Goal: Task Accomplishment & Management: Use online tool/utility

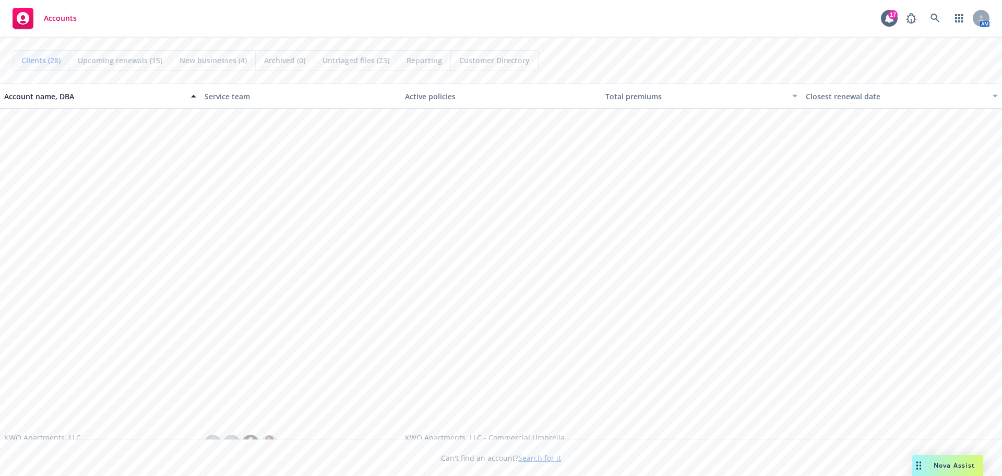
scroll to position [679, 0]
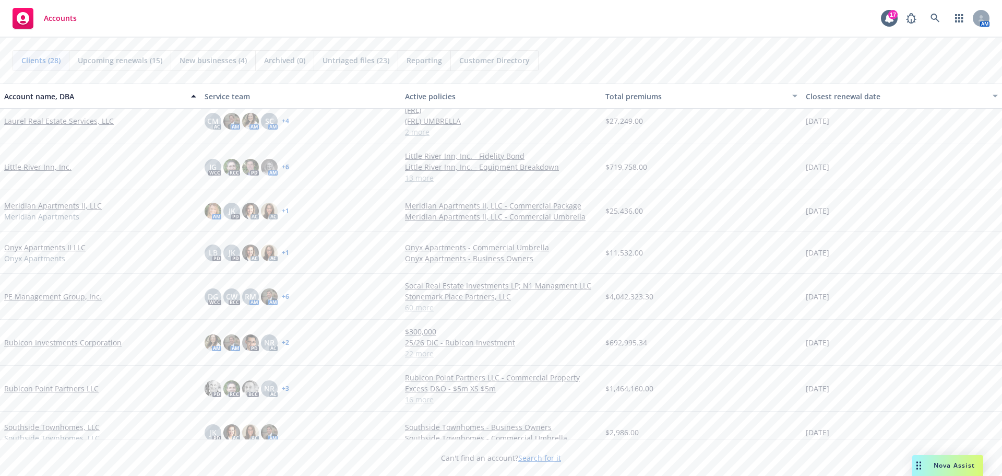
click at [59, 390] on link "Rubicon Point Partners LLC" at bounding box center [51, 388] width 94 height 11
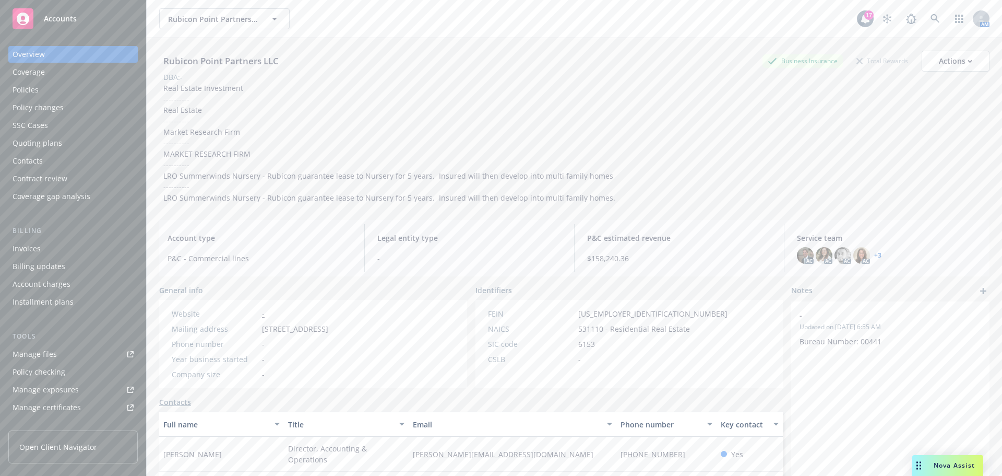
click at [17, 84] on div "Policies" at bounding box center [26, 89] width 26 height 17
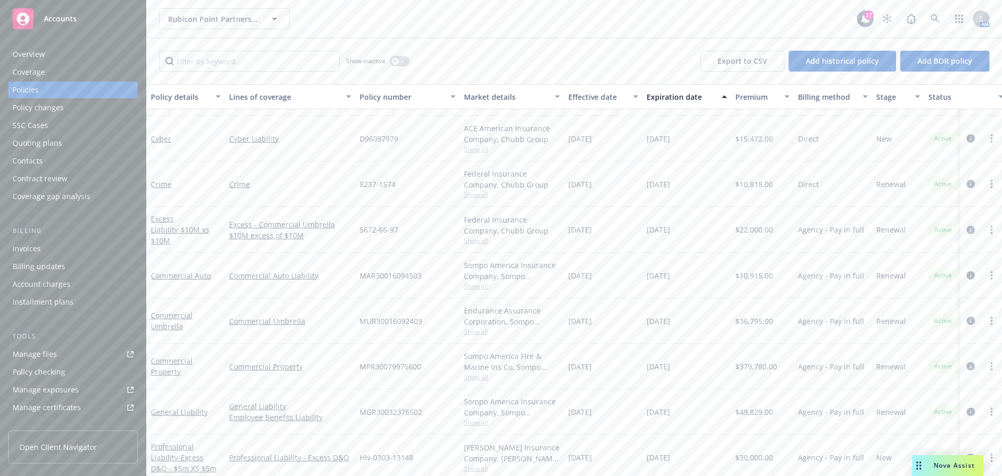
scroll to position [209, 0]
click at [179, 409] on link "General Liability" at bounding box center [179, 408] width 57 height 10
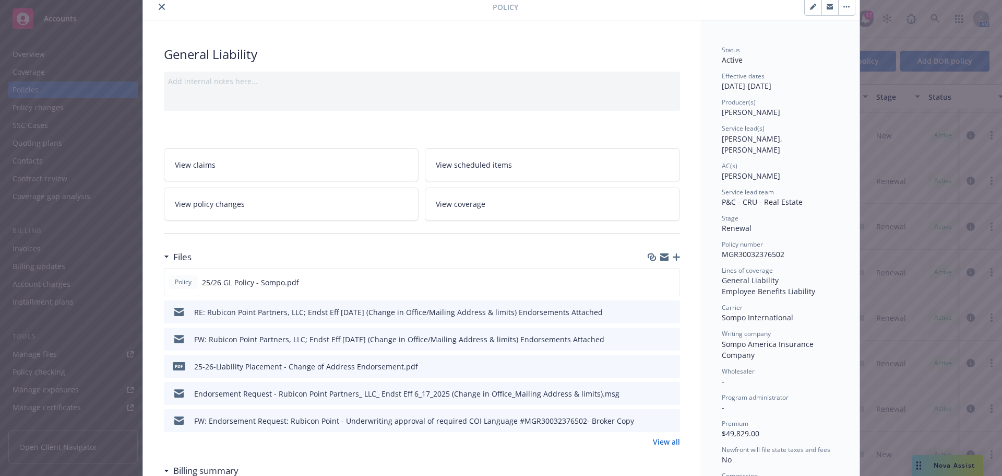
scroll to position [52, 0]
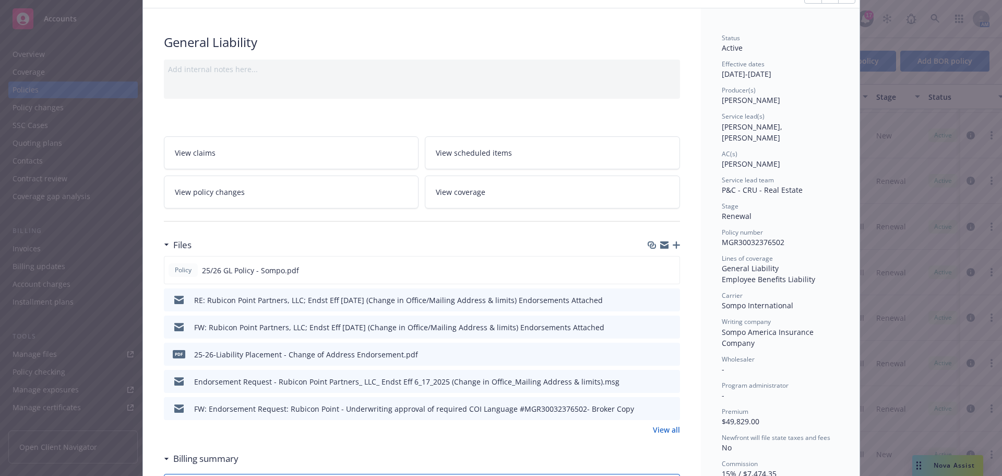
click at [668, 382] on icon "preview file" at bounding box center [669, 380] width 9 height 7
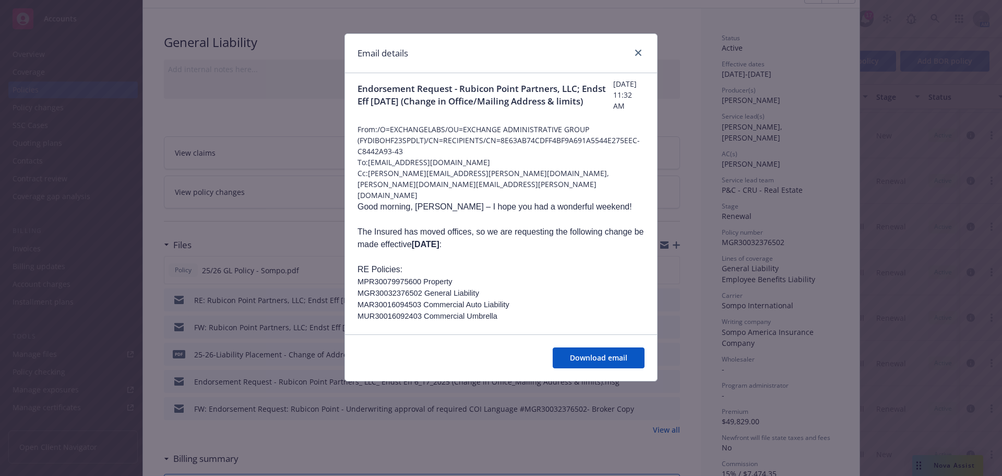
scroll to position [0, 0]
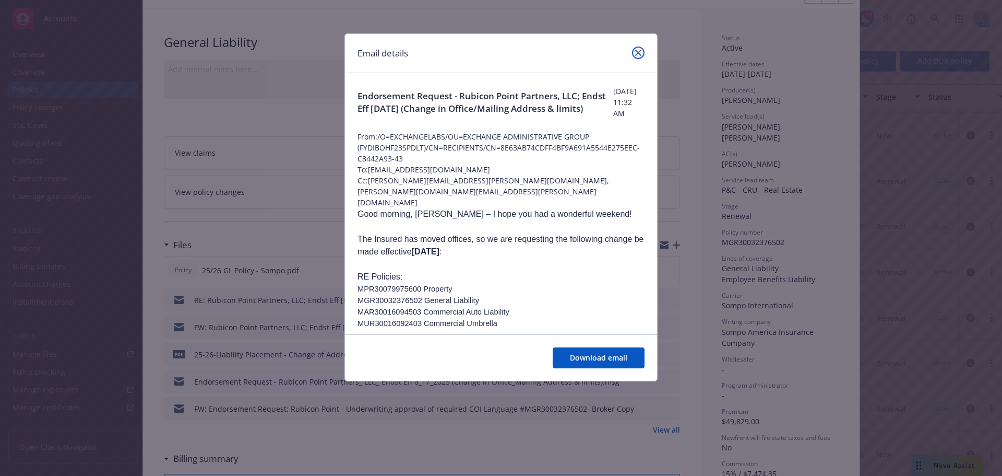
click at [634, 51] on link "close" at bounding box center [638, 52] width 13 height 13
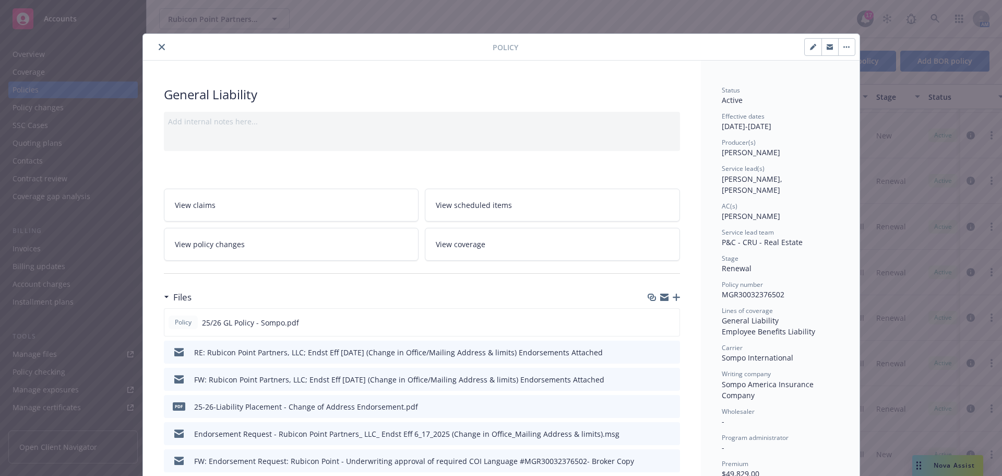
click at [159, 49] on icon "close" at bounding box center [162, 47] width 6 height 6
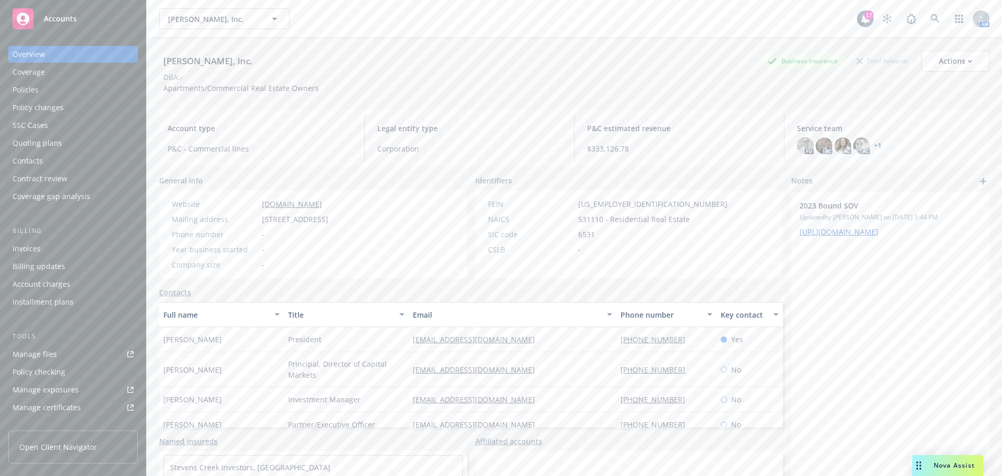
click at [44, 90] on div "Policies" at bounding box center [73, 89] width 121 height 17
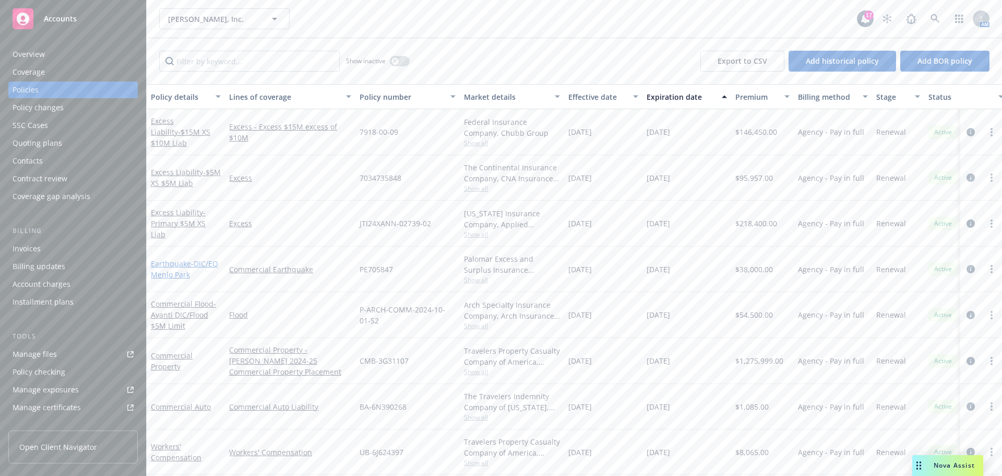
click at [176, 267] on link "Earthquake - DIC/EQ Menlo Park" at bounding box center [184, 268] width 67 height 21
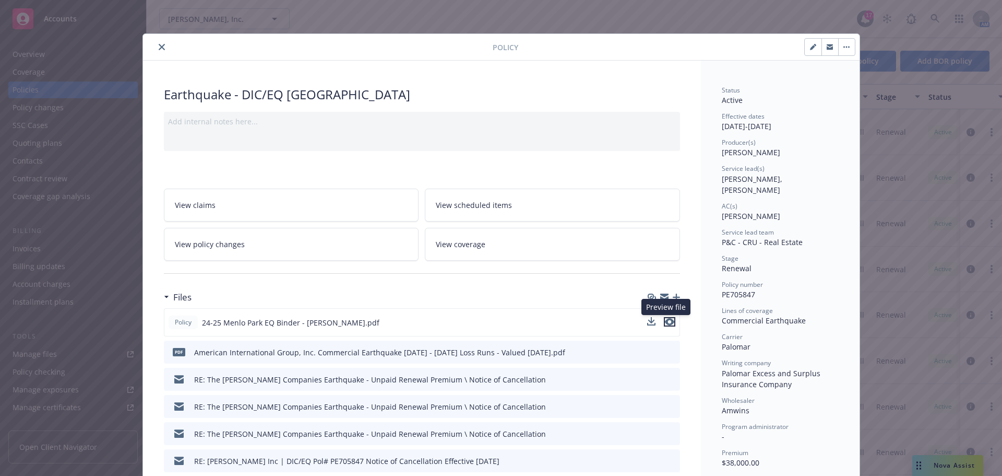
click at [665, 321] on icon "preview file" at bounding box center [669, 321] width 9 height 7
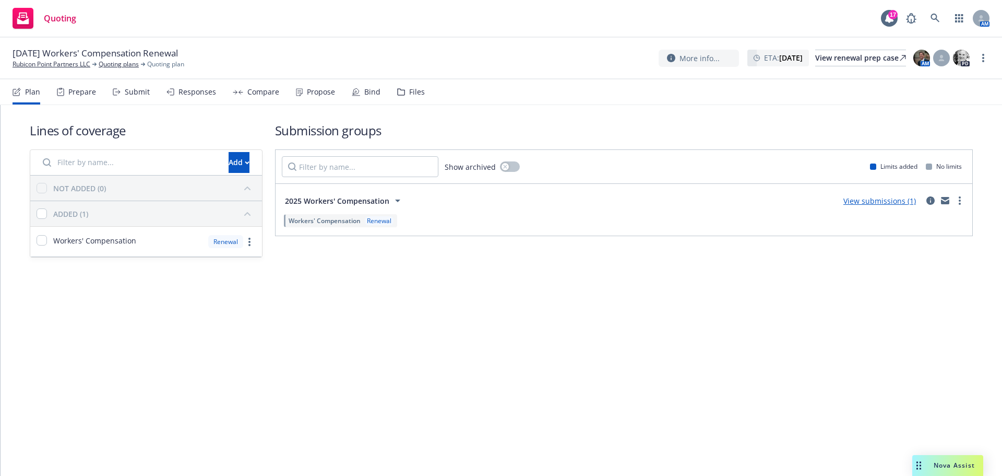
click at [884, 200] on link "View submissions (1)" at bounding box center [879, 201] width 73 height 10
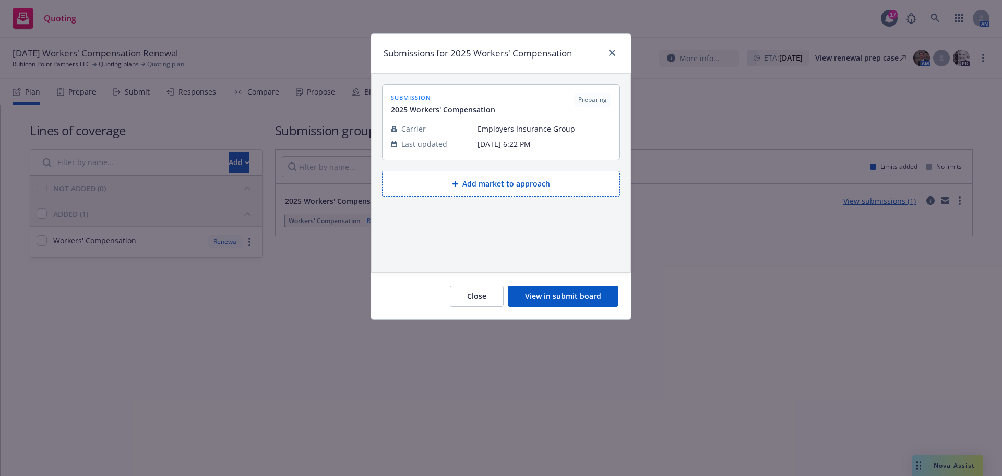
click at [549, 302] on button "View in submit board" at bounding box center [563, 296] width 111 height 21
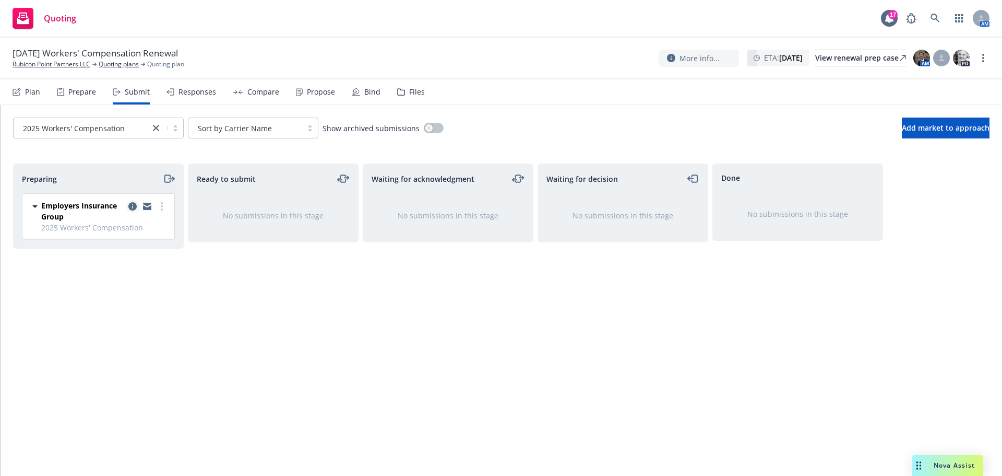
click at [131, 206] on icon "copy logging email" at bounding box center [132, 206] width 8 height 8
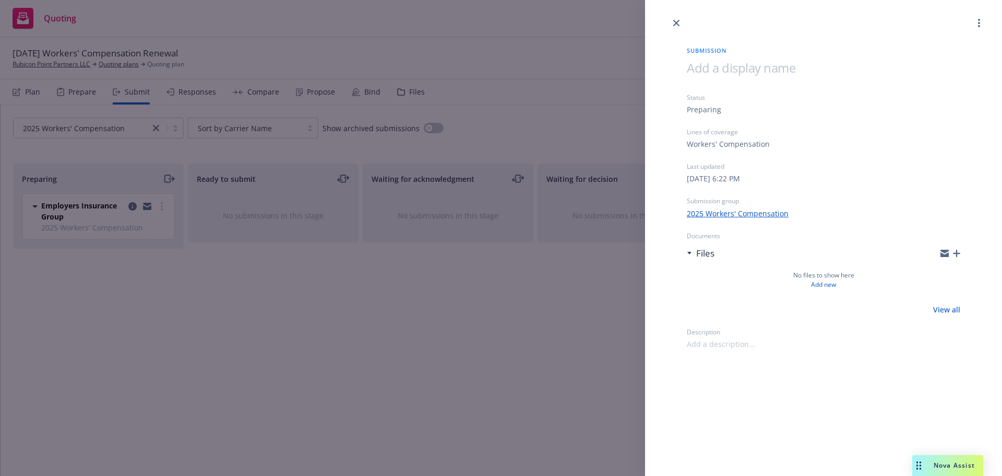
click at [618, 8] on div "Submission Status Preparing Lines of coverage Workers' Compensation Last update…" at bounding box center [501, 238] width 1002 height 476
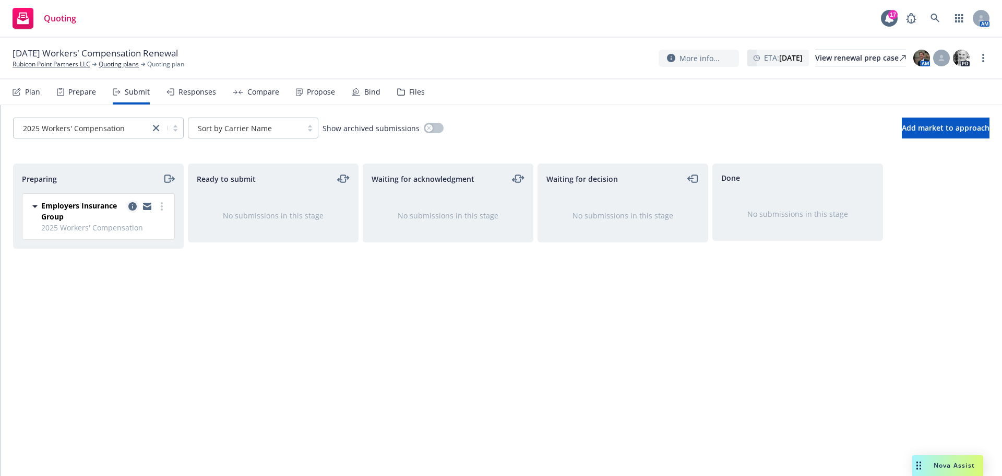
click at [135, 206] on icon "copy logging email" at bounding box center [132, 206] width 8 height 8
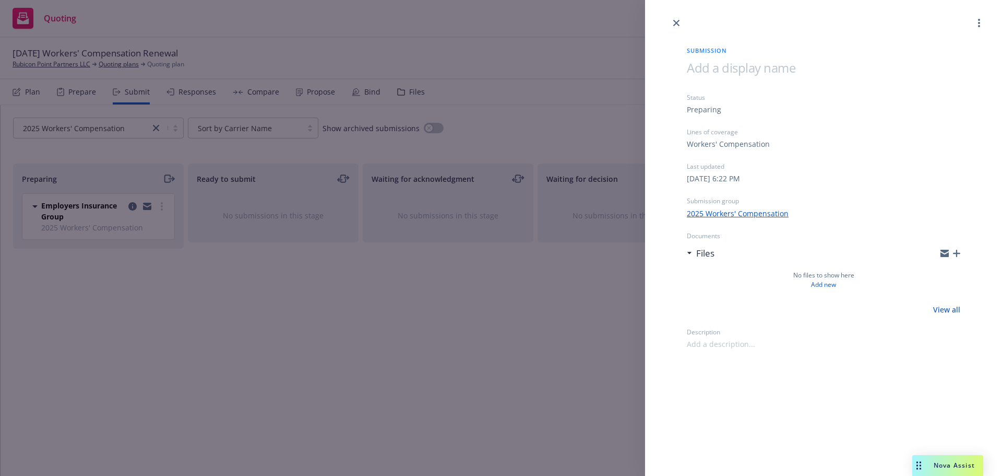
click at [305, 331] on div "Submission Status Preparing Lines of coverage Workers' Compensation Last update…" at bounding box center [501, 238] width 1002 height 476
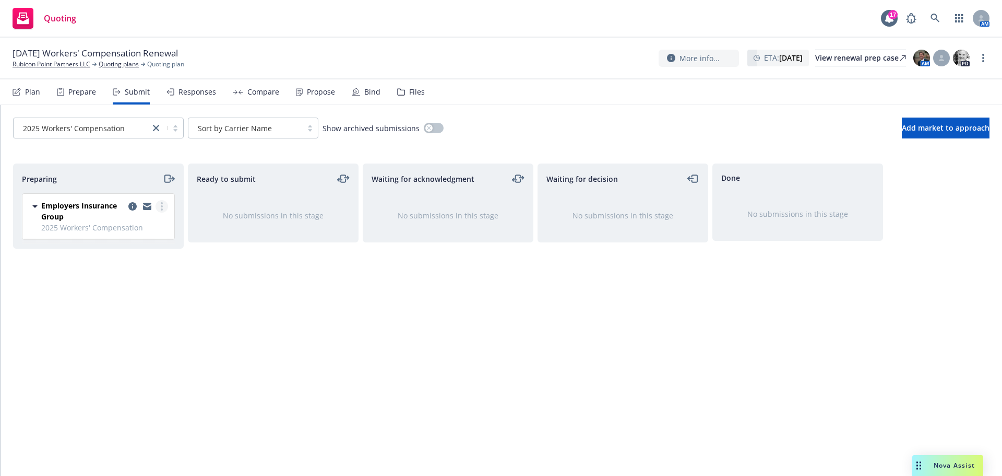
click at [162, 205] on icon "more" at bounding box center [162, 206] width 2 height 8
click at [229, 298] on div "Ready to submit No submissions in this stage" at bounding box center [273, 308] width 171 height 290
click at [130, 206] on icon "copy logging email" at bounding box center [132, 206] width 8 height 8
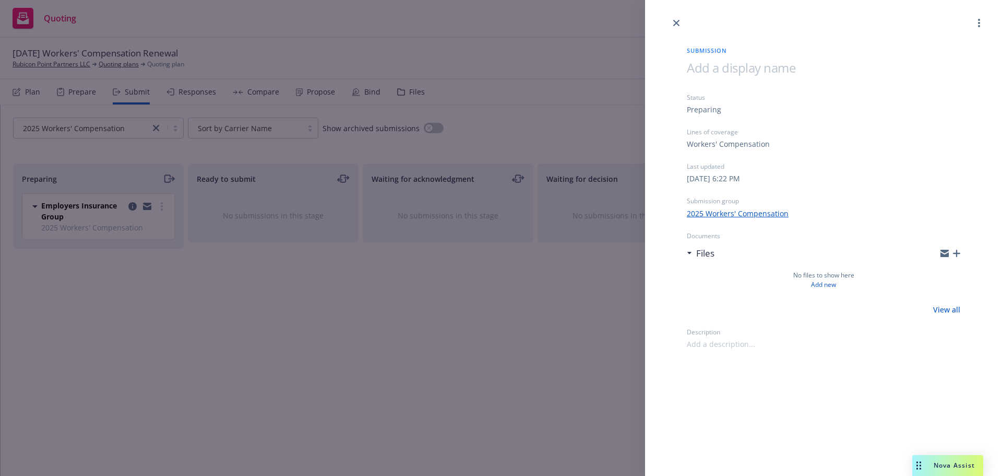
click at [767, 216] on link "2025 Workers' Compensation" at bounding box center [738, 213] width 102 height 11
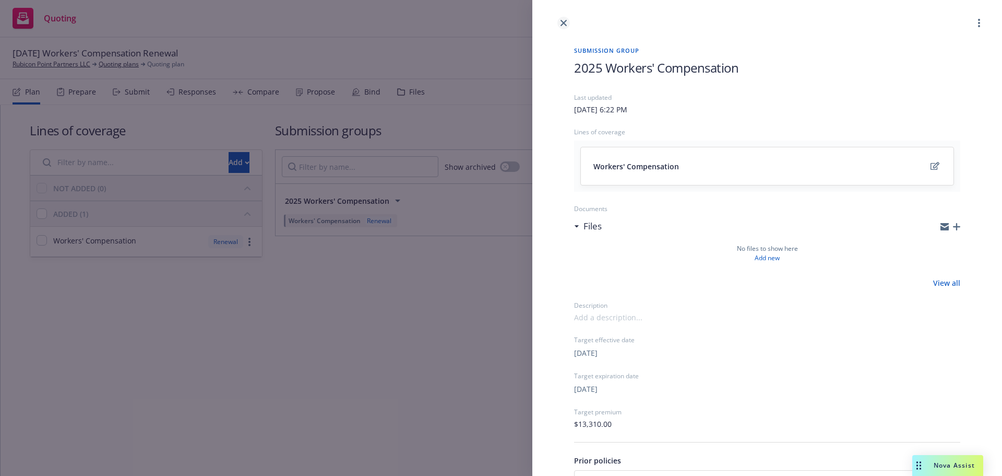
click at [563, 23] on icon "close" at bounding box center [564, 23] width 6 height 6
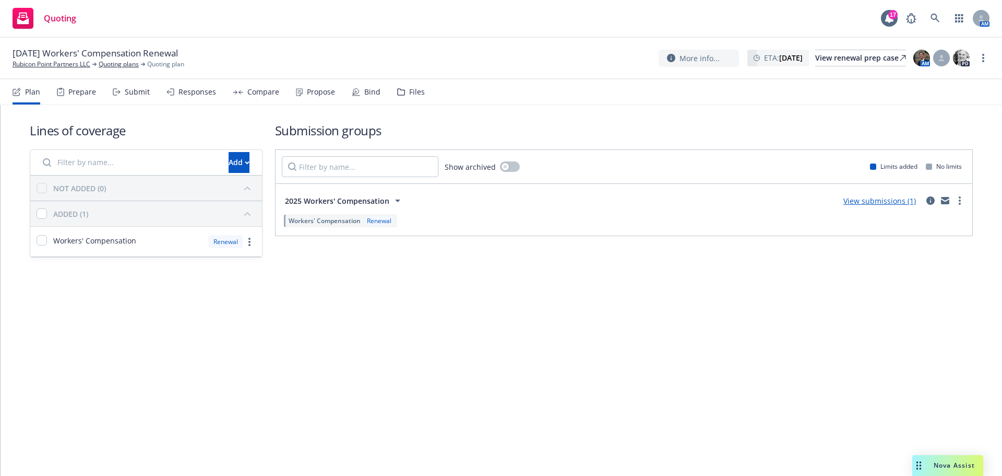
click at [397, 202] on icon at bounding box center [397, 200] width 13 height 13
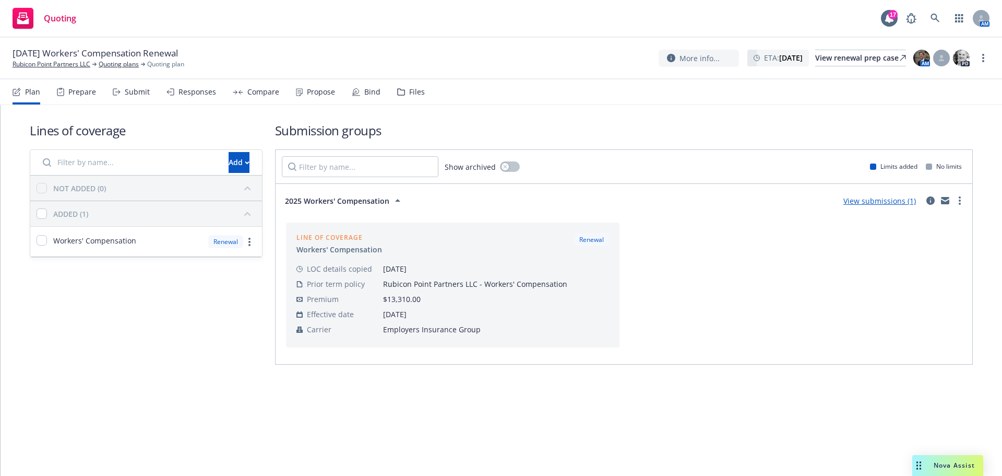
click at [397, 202] on icon at bounding box center [397, 200] width 13 height 13
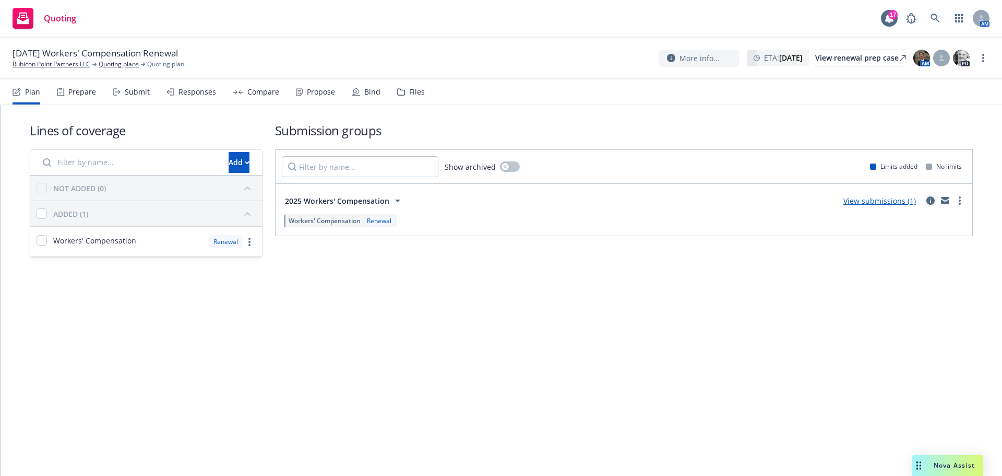
click at [931, 198] on icon "circleInformation" at bounding box center [930, 200] width 8 height 8
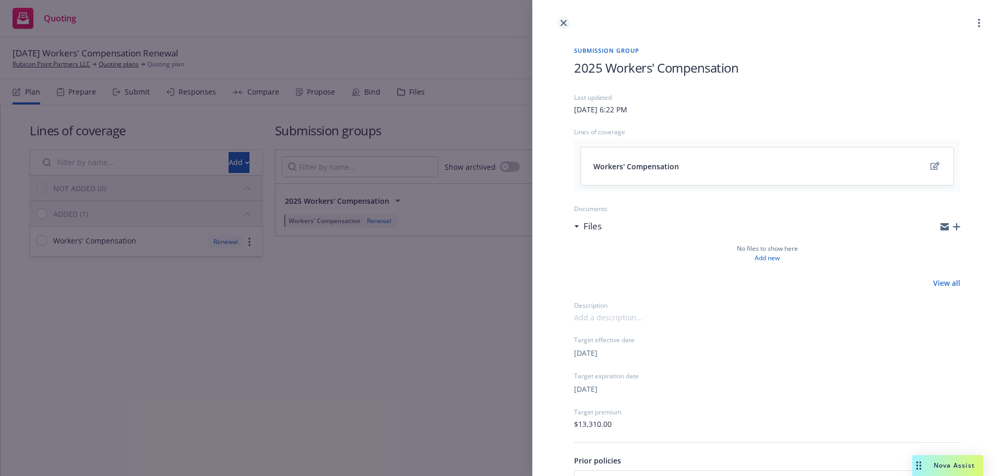
click at [563, 22] on icon "close" at bounding box center [564, 23] width 6 height 6
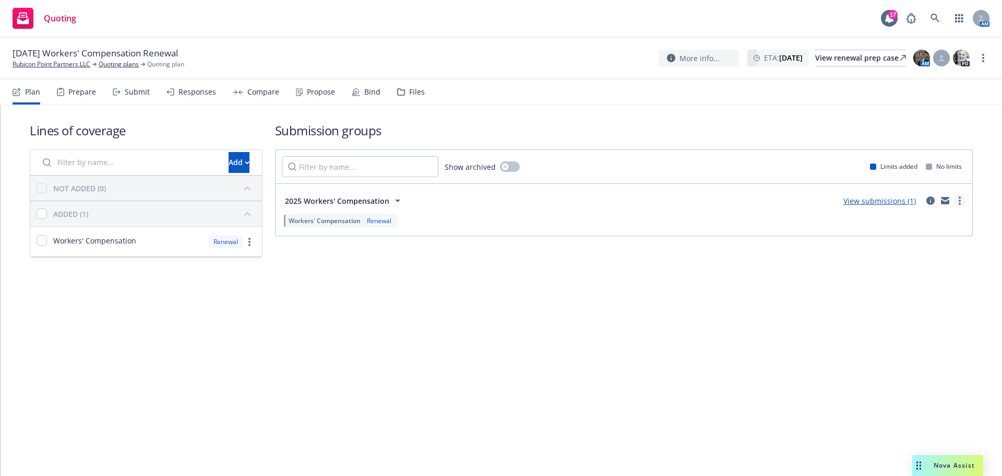
click at [958, 198] on link "more" at bounding box center [960, 200] width 13 height 13
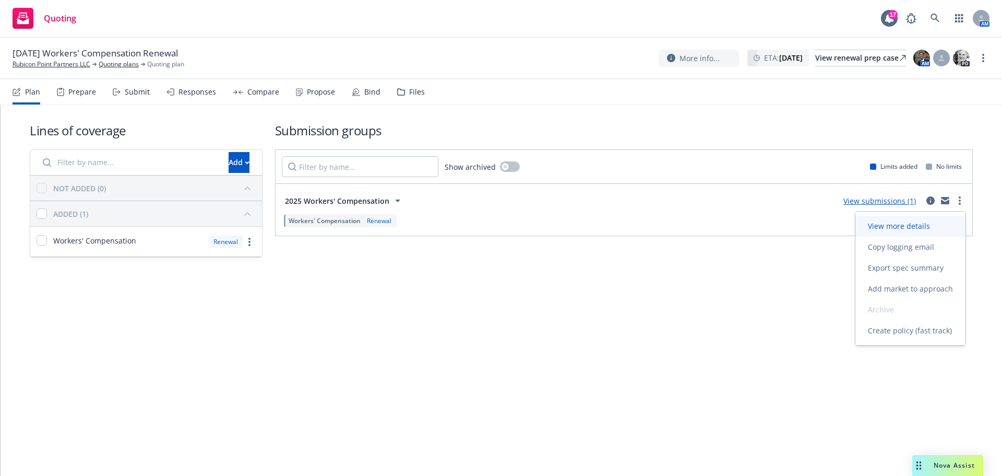
click at [924, 225] on span "View more details" at bounding box center [898, 226] width 87 height 10
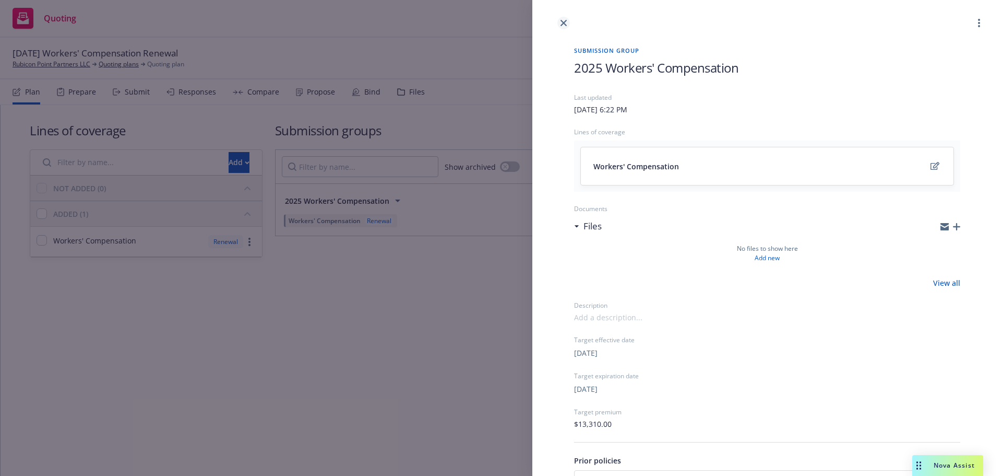
click at [561, 25] on icon "close" at bounding box center [564, 23] width 6 height 6
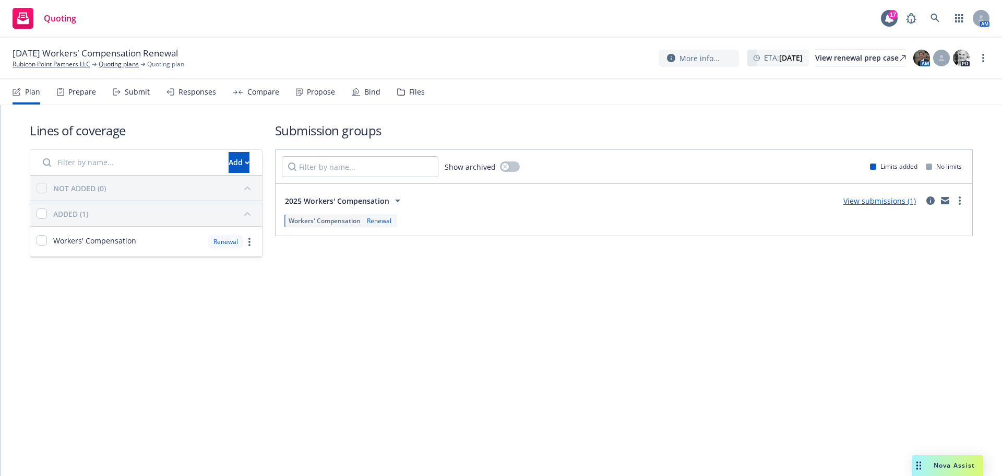
click at [857, 201] on link "View submissions (1)" at bounding box center [879, 201] width 73 height 10
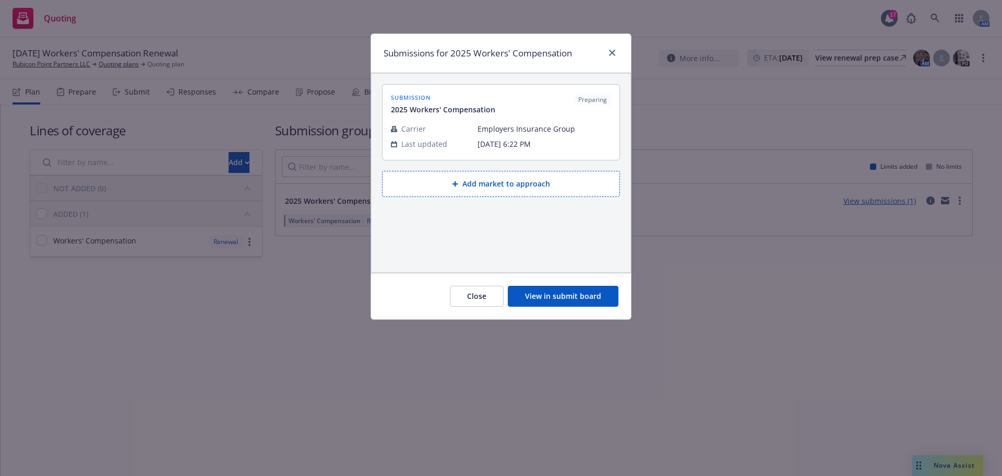
click at [546, 296] on button "View in submit board" at bounding box center [563, 296] width 111 height 21
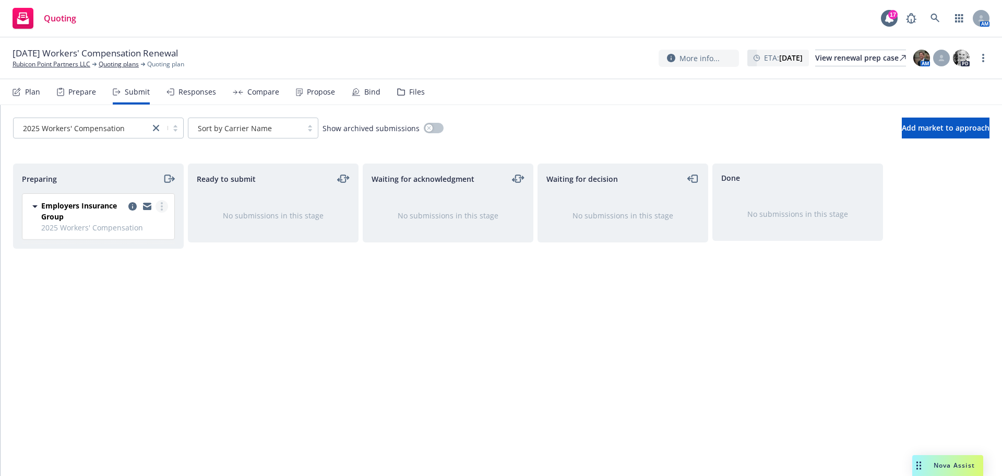
click at [162, 207] on circle "more" at bounding box center [162, 206] width 2 height 2
click at [224, 279] on div "Ready to submit No submissions in this stage" at bounding box center [273, 308] width 171 height 290
click at [173, 177] on icon "moveRight" at bounding box center [169, 178] width 12 height 13
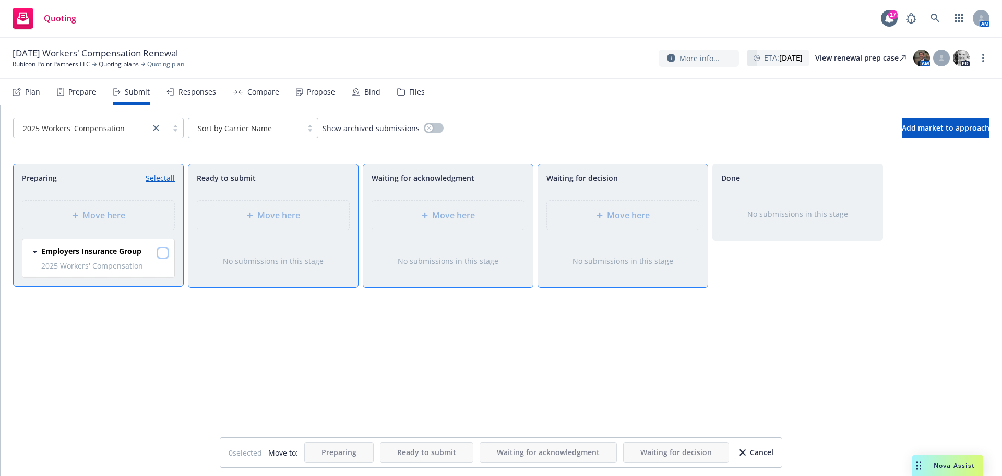
click at [163, 256] on input "checkbox" at bounding box center [163, 252] width 10 height 10
checkbox input "true"
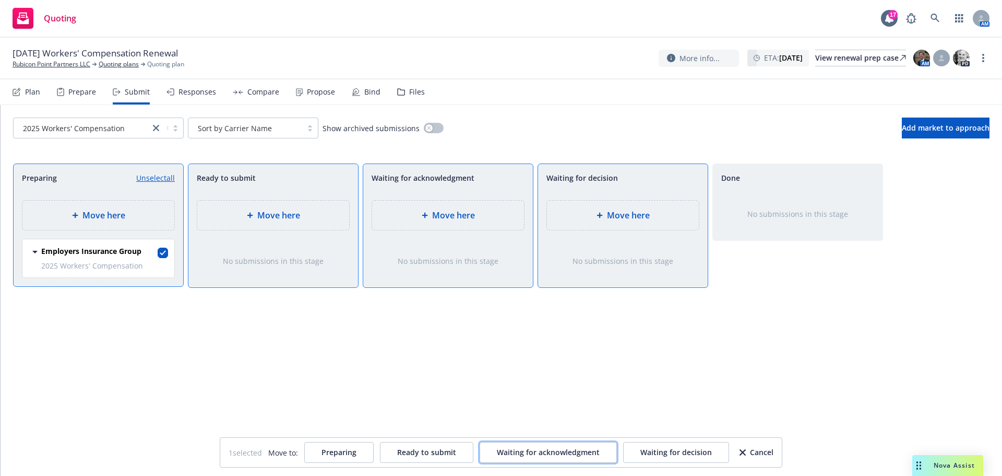
click at [531, 454] on span "Waiting for acknowledgment" at bounding box center [548, 452] width 103 height 10
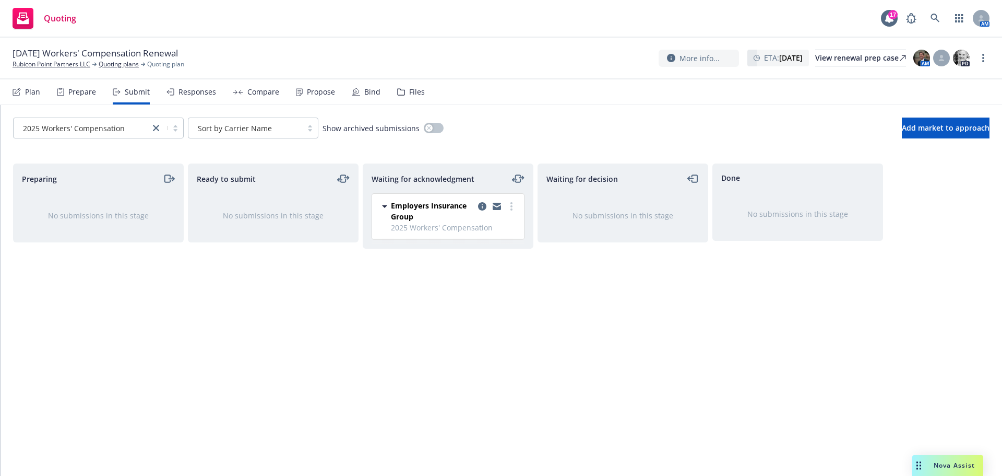
click at [496, 337] on div "Waiting for acknowledgment Employers Insurance Group 2025 Workers' Compensation…" at bounding box center [448, 308] width 171 height 290
click at [511, 205] on icon "more" at bounding box center [511, 206] width 2 height 8
click at [483, 291] on span "Add accepted decision" at bounding box center [465, 290] width 104 height 10
select select "12"
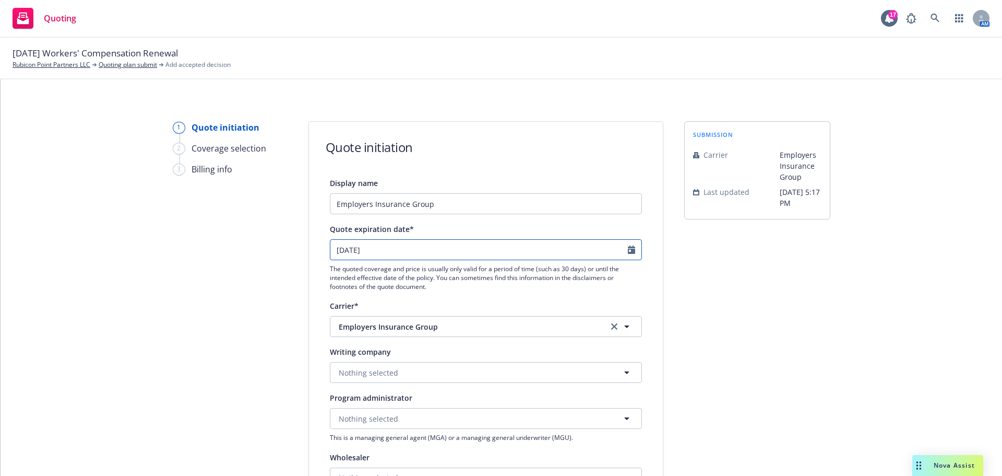
click at [630, 252] on icon "Calendar" at bounding box center [631, 249] width 7 height 8
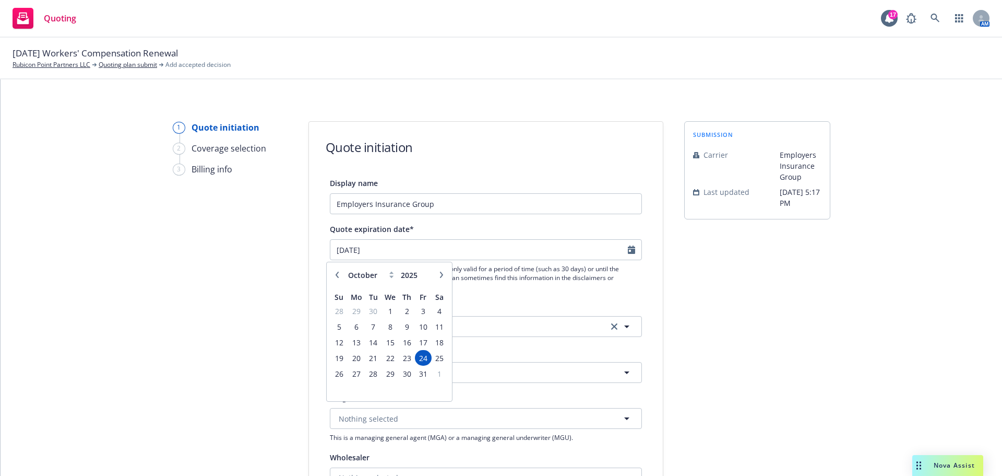
click at [443, 276] on icon "button" at bounding box center [441, 274] width 6 height 6
select select "11"
click at [440, 344] on span "15" at bounding box center [440, 342] width 14 height 13
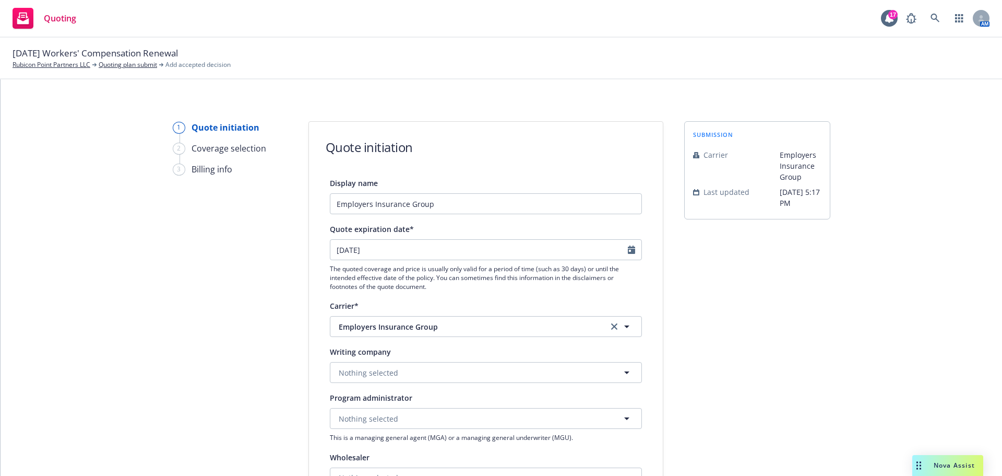
type input "[DATE]"
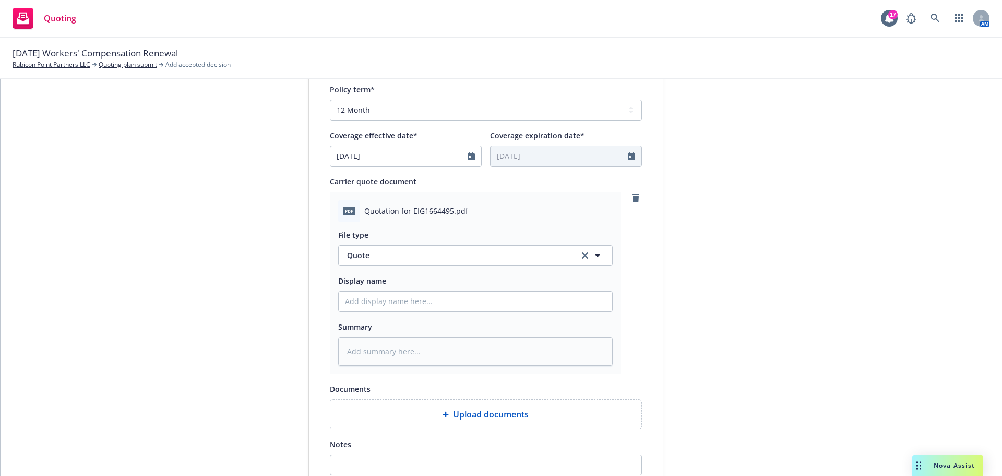
scroll to position [418, 0]
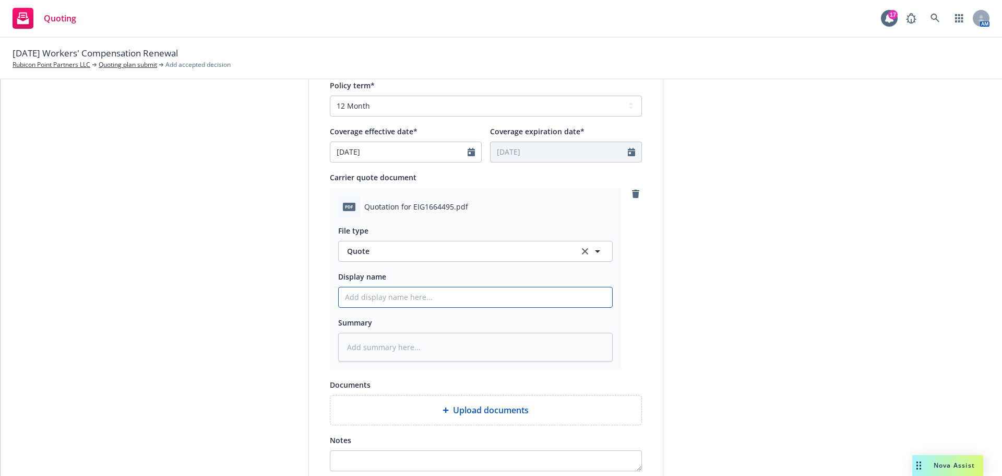
click at [403, 300] on input "Display name" at bounding box center [476, 297] width 274 height 20
type textarea "x"
type input "2"
type textarea "x"
type input "25"
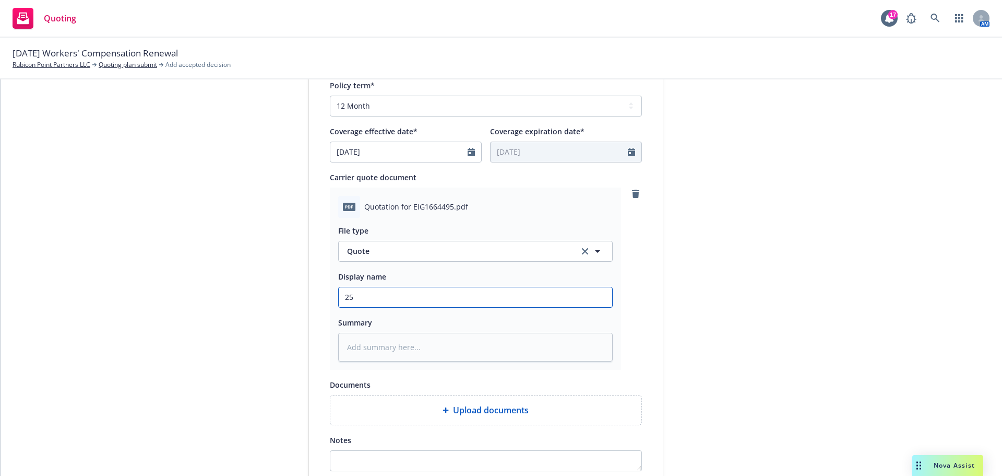
type textarea "x"
type input "25-"
type textarea "x"
type input "25-2"
type textarea "x"
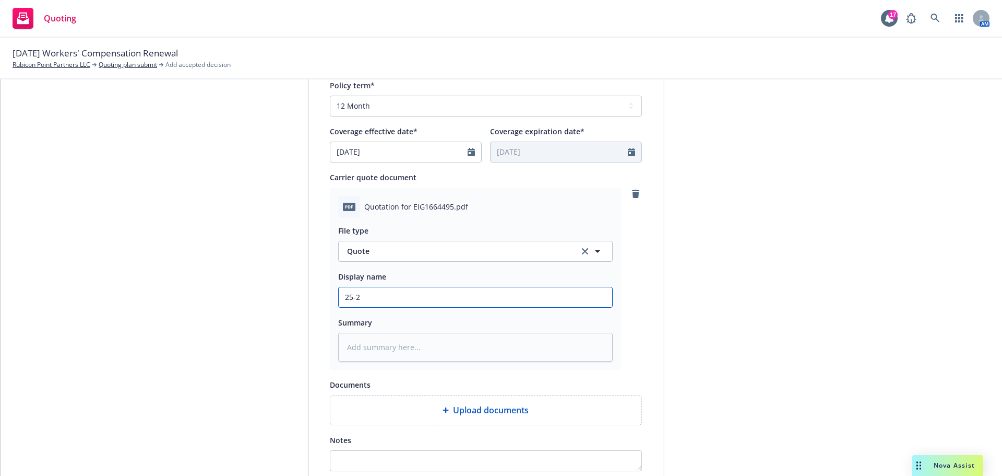
type input "25-25"
type textarea "x"
type input "25-2"
type textarea "x"
type input "25-26"
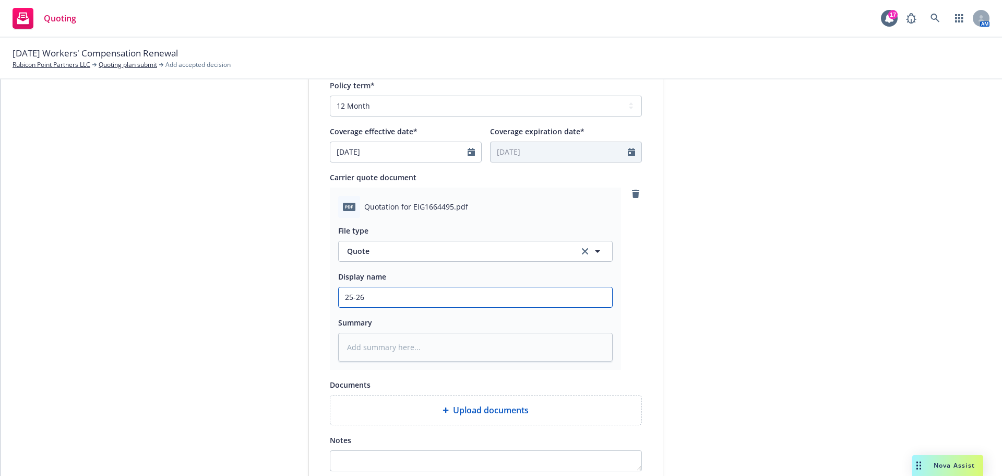
type textarea "x"
type input "25-26"
type textarea "x"
type input "25-26 W"
type textarea "x"
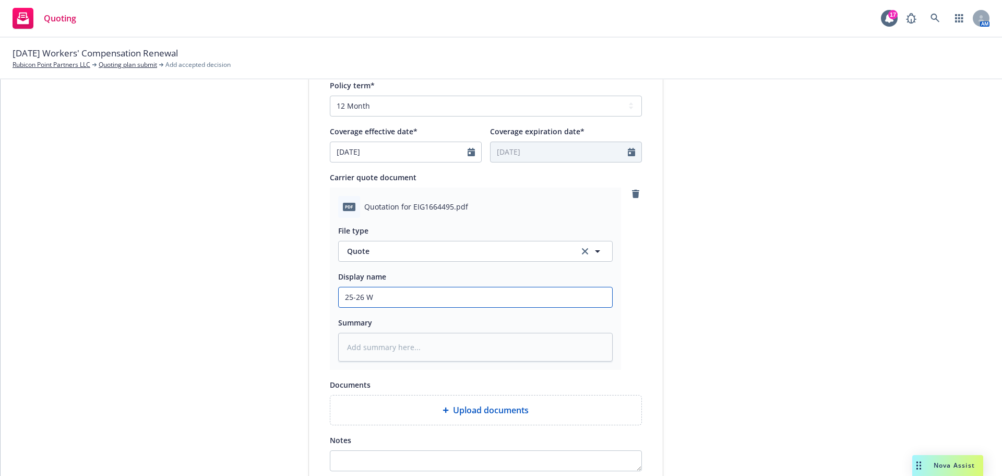
type input "25-26 Wo"
type textarea "x"
type input "25-26 Wor"
type textarea "x"
type input "25-26 Wo"
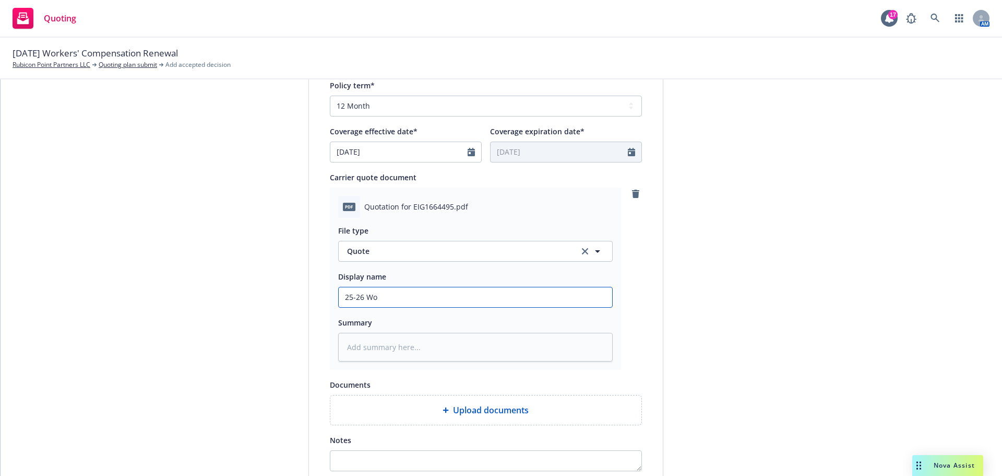
type textarea "x"
type input "25-26 W"
type textarea "x"
type input "25-26 Wo"
type textarea "x"
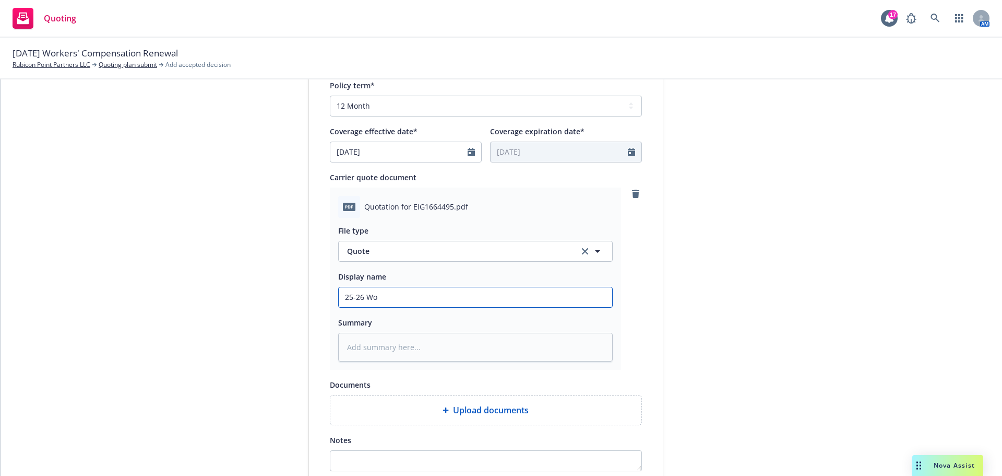
type input "25-26 Wor"
type textarea "x"
type input "25-26 Work"
type textarea "x"
type input "25-26 Worke"
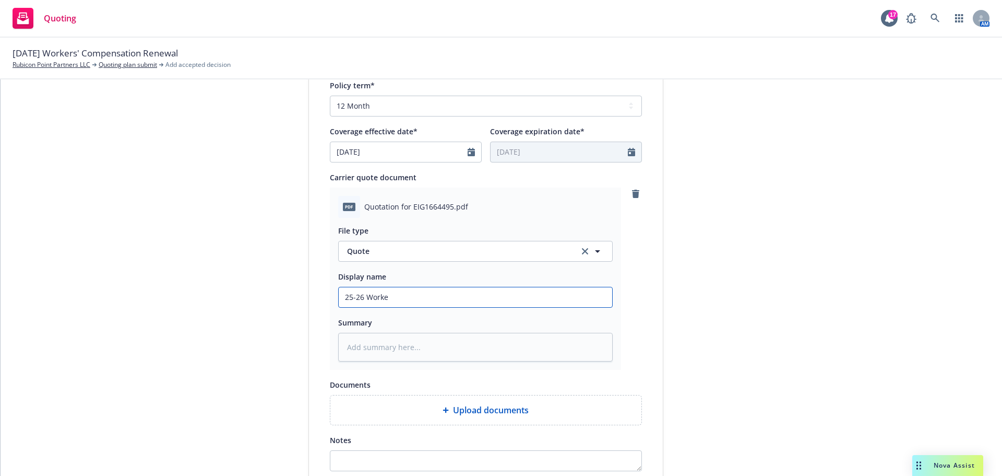
type textarea "x"
type input "25-26 Worker"
type textarea "x"
type input "25-26 Workers"
type textarea "x"
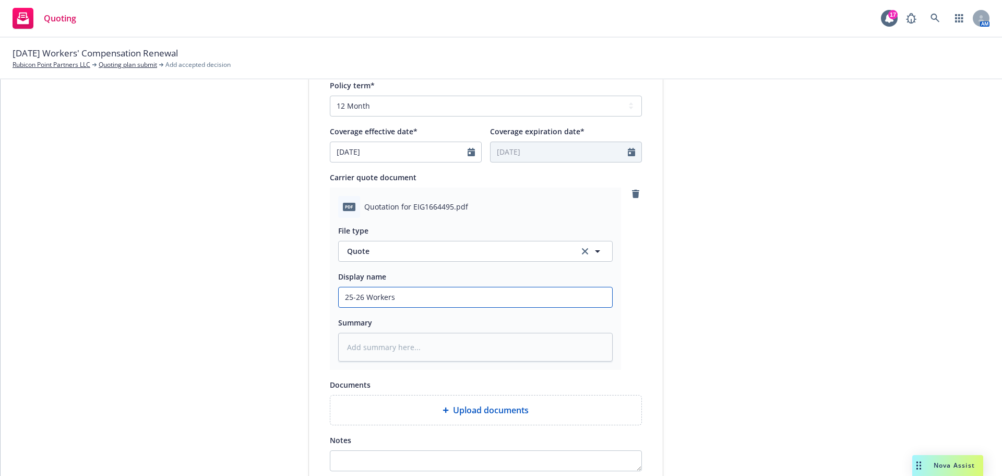
type input "25-26 Workers"
type textarea "x"
type input "25-26 Workers"
type textarea "x"
type input "25-26 Workers"
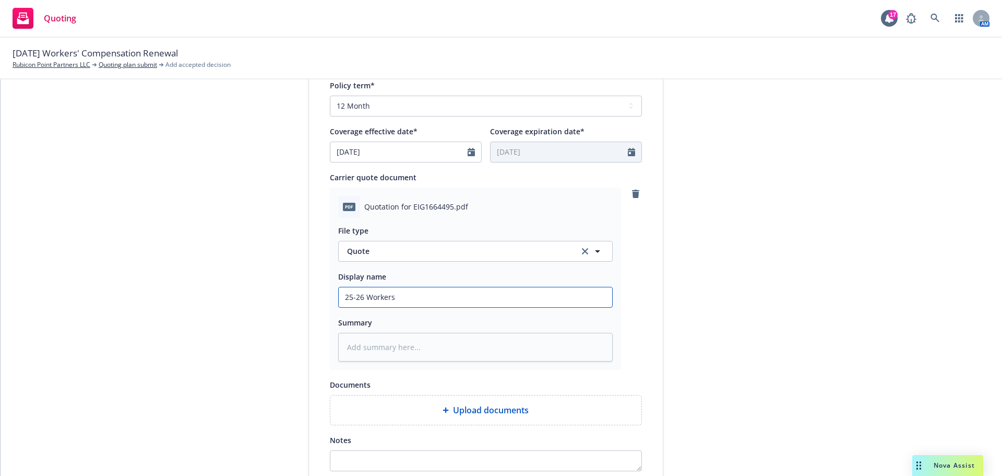
type textarea "x"
type input "25-26 Workers C"
type textarea "x"
type input "25-26 Workers Co"
type textarea "x"
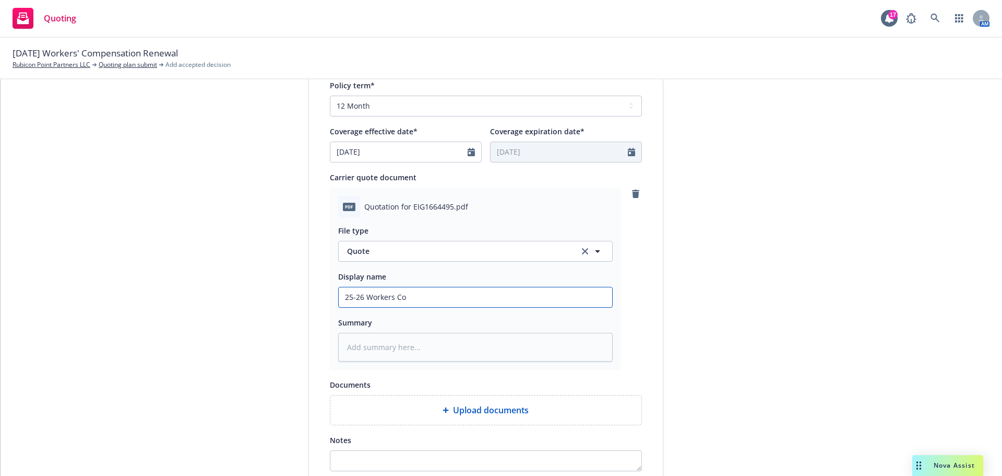
type input "25-26 Workers Com"
type textarea "x"
type input "25-26 Workers Comp"
type textarea "x"
type input "25-26 Workers Compo"
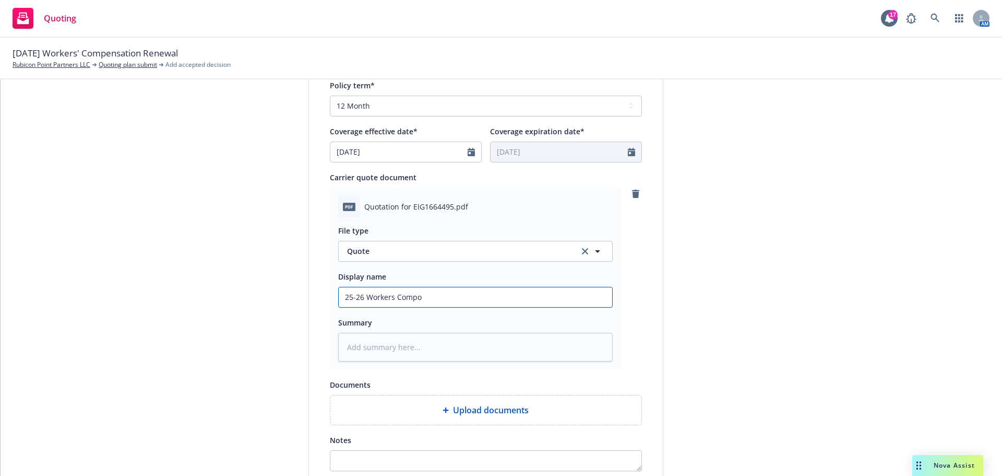
type textarea "x"
type input "25-26 Workers Comp"
type textarea "x"
type input "25-26 Workers Com"
type textarea "x"
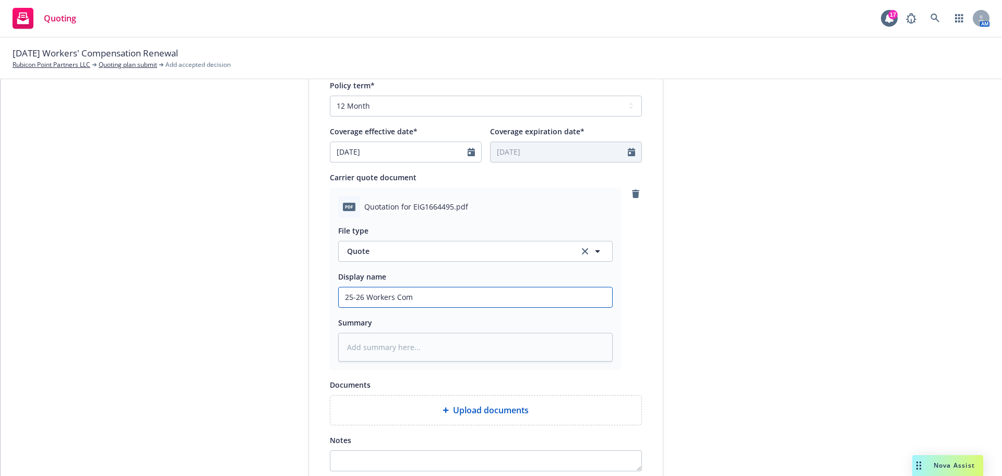
type input "25-26 Workers ComP"
type textarea "x"
type input "25-26 Workers Com"
type textarea "x"
type input "25-26 Workers Comp"
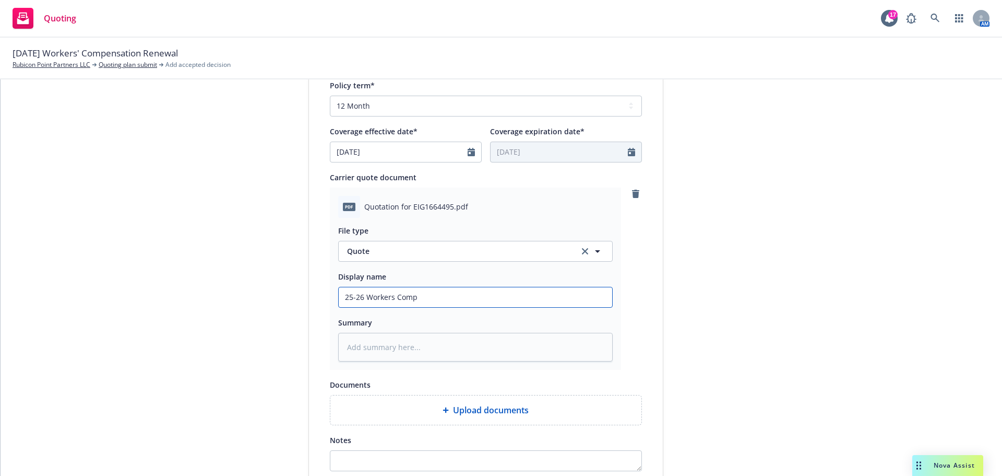
type textarea "x"
type input "25-26 Workers Comp-"
type textarea "x"
type input "25-26 Workers Comp-E"
type textarea "x"
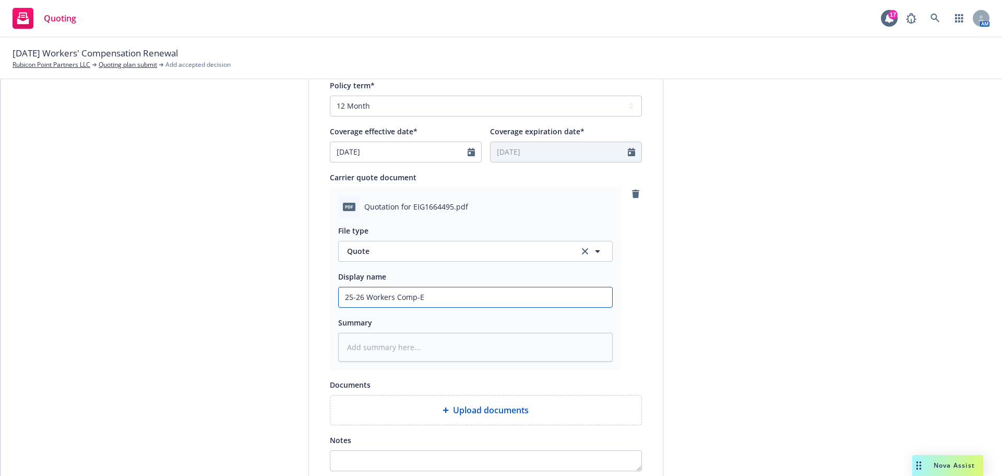
type input "25-26 Workers Comp-Em"
type textarea "x"
type input "25-26 Workers Comp-Emp"
type textarea "x"
type input "25-26 Workers Comp-Empl"
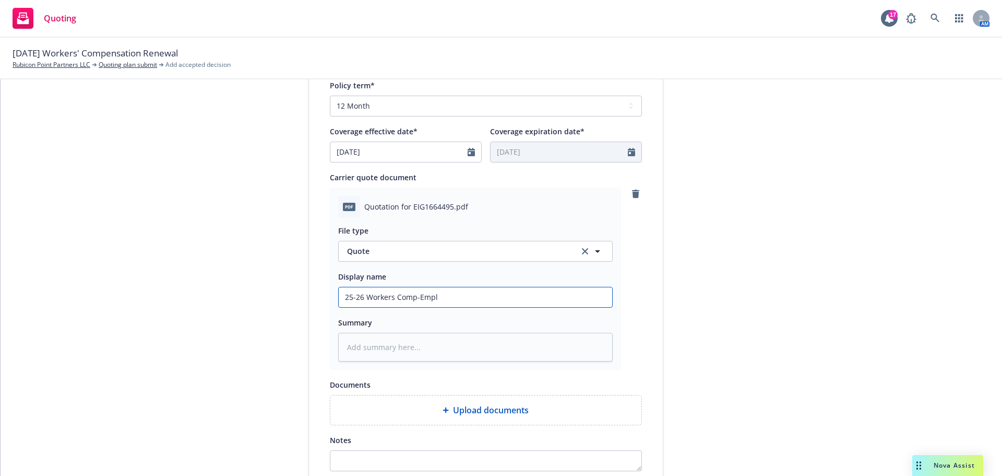
type textarea "x"
type input "25-26 Workers Comp-Emplo"
type textarea "x"
type input "25-26 Workers Comp-Employ"
type textarea "x"
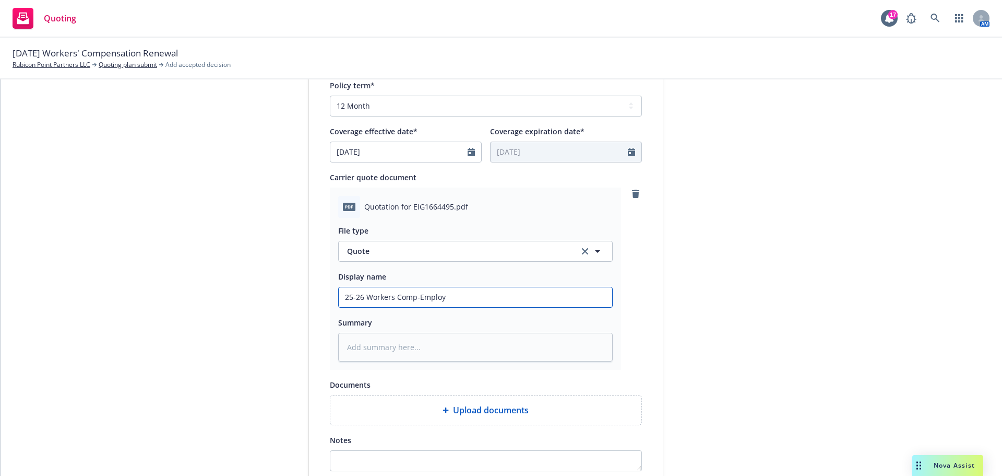
type input "25-26 Workers Comp-Employe"
type textarea "x"
type input "25-26 Workers Comp-Employers"
type textarea "x"
type input "25-26 Workers Comp-Employers"
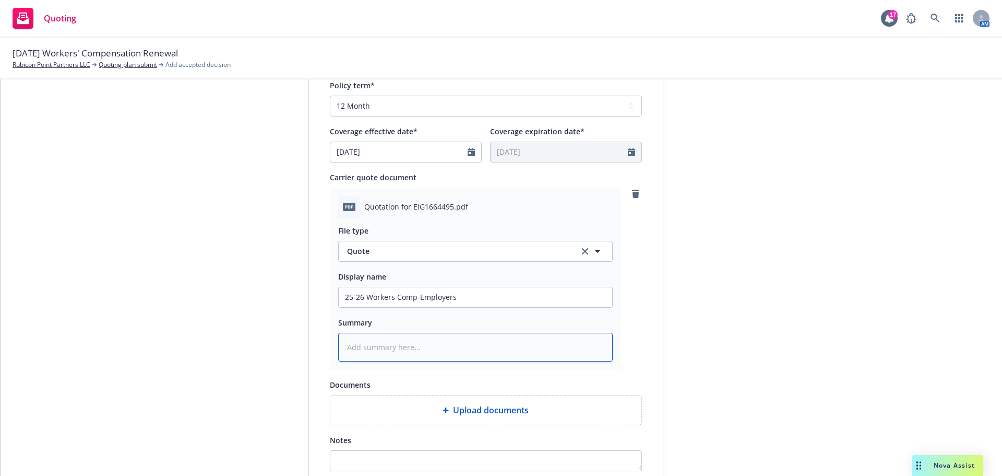
click at [424, 347] on textarea at bounding box center [475, 346] width 275 height 29
type textarea "x"
type textarea "W"
type textarea "x"
type textarea "WC"
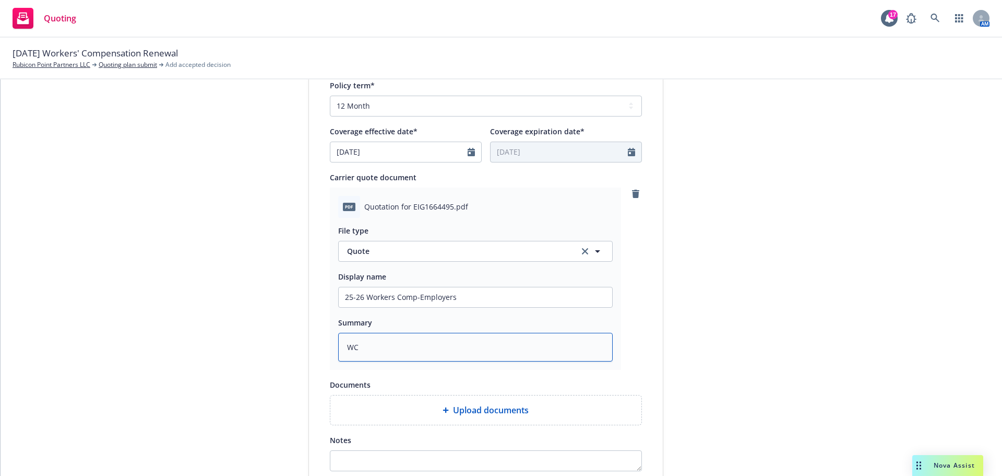
type textarea "x"
type textarea "WC"
type textarea "x"
type textarea "WC Q"
type textarea "x"
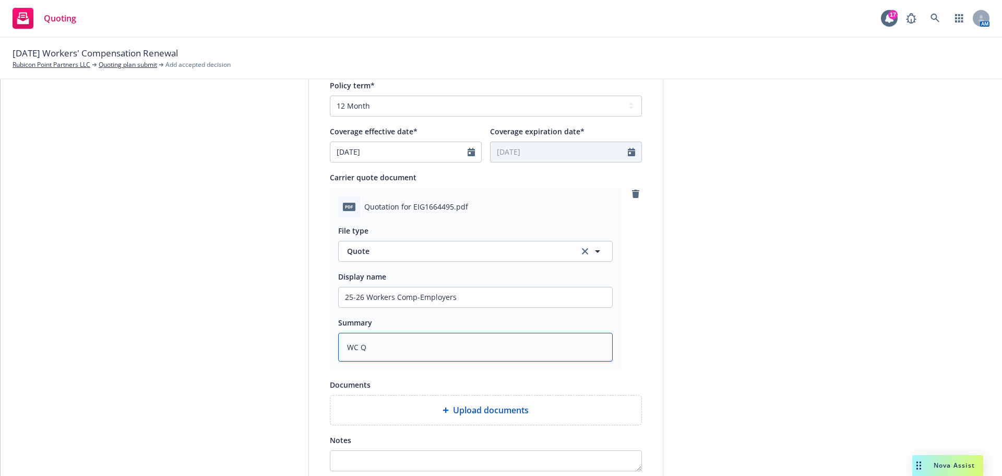
type textarea "[PERSON_NAME]"
type textarea "x"
type textarea "WC Quo"
type textarea "x"
type textarea "[PERSON_NAME]"
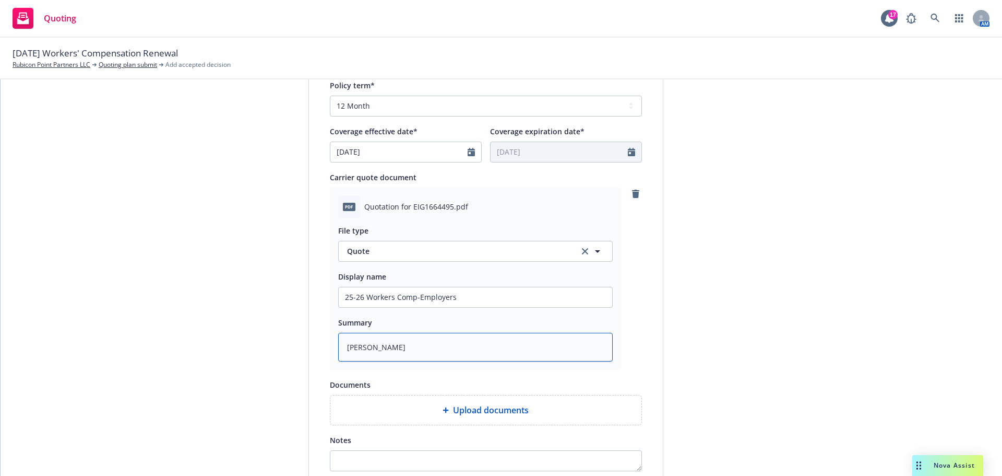
type textarea "x"
type textarea "WC Q"
type textarea "x"
type textarea "WC"
type textarea "x"
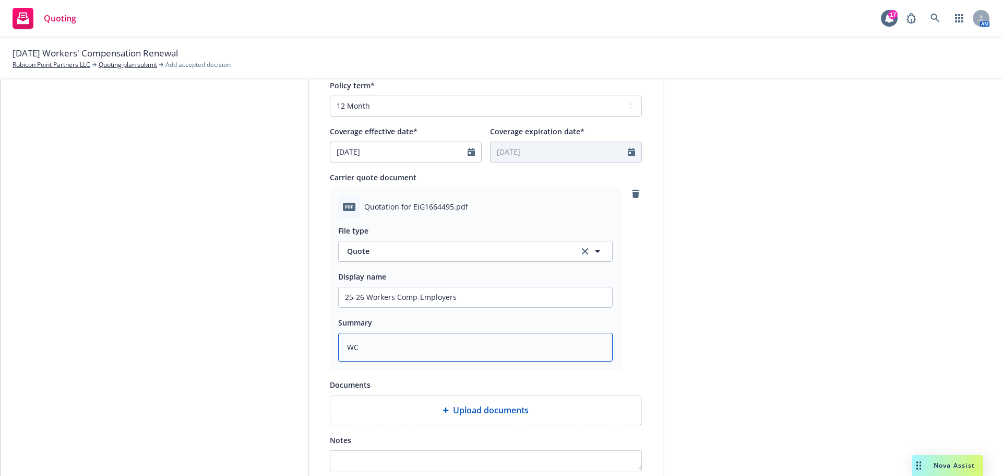
type textarea "WC"
type textarea "x"
type textarea "W"
type textarea "x"
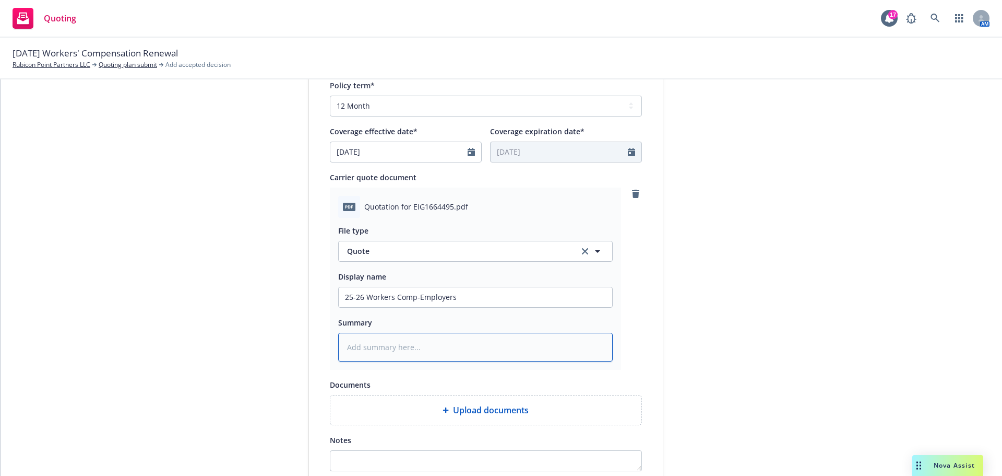
type textarea "I"
type textarea "x"
type textarea "In"
type textarea "x"
type textarea "Ind"
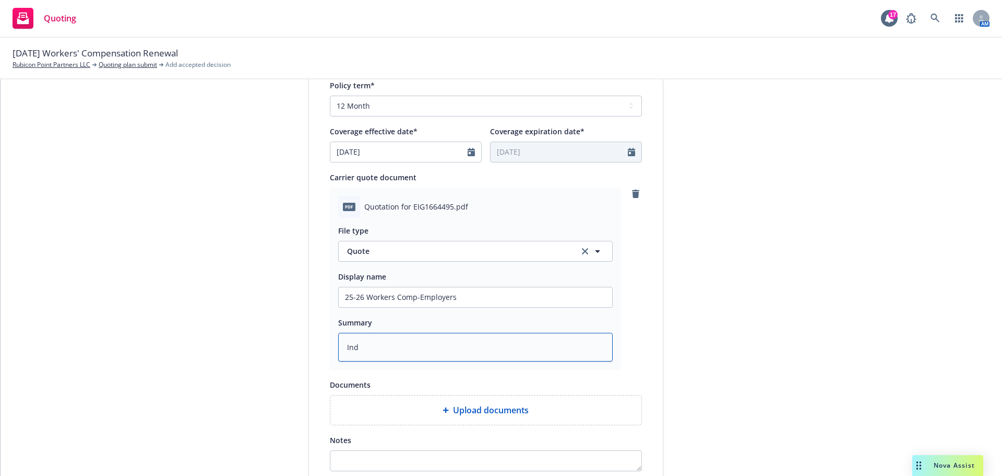
type textarea "x"
type textarea "In"
type textarea "x"
type textarea "Inc"
type textarea "x"
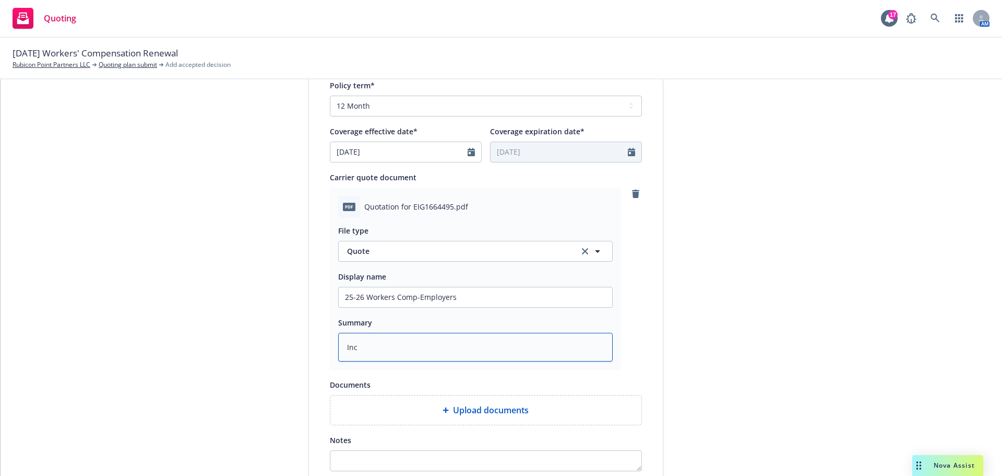
type textarea "Incu"
type textarea "x"
type textarea "Incum"
type textarea "x"
type textarea "Incumb"
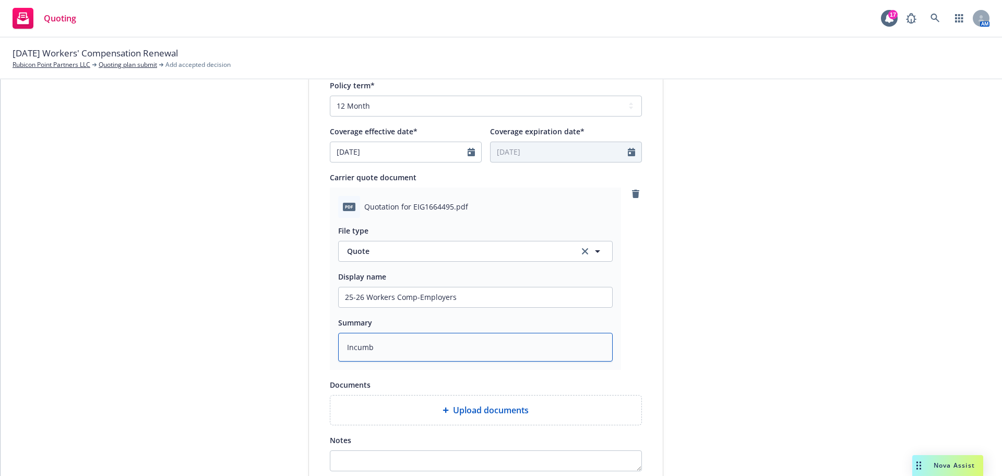
type textarea "x"
type textarea "Incumbe"
type textarea "x"
type textarea "Incumben"
type textarea "x"
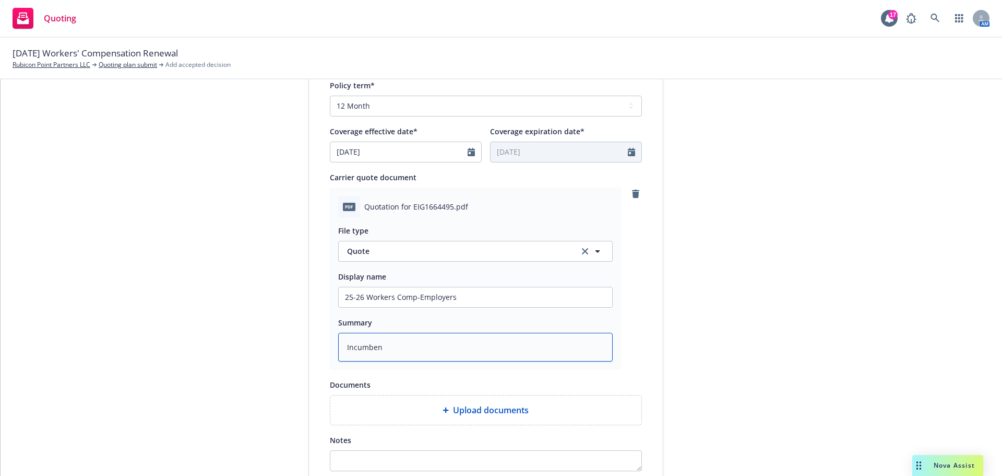
type textarea "Incumbent"
type textarea "x"
type textarea "Incumbent"
type textarea "x"
type textarea "Incumbent q"
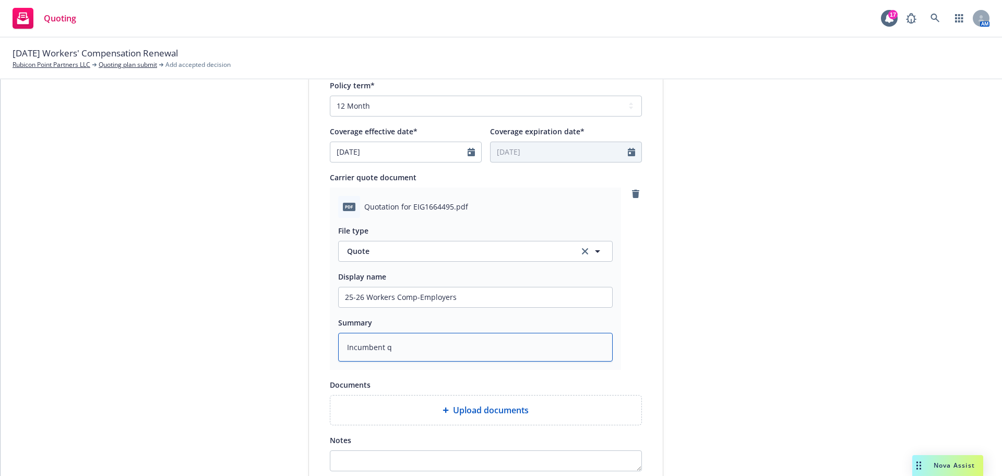
type textarea "x"
type textarea "Incumbent qu"
type textarea "x"
type textarea "Incumbent quo"
type textarea "x"
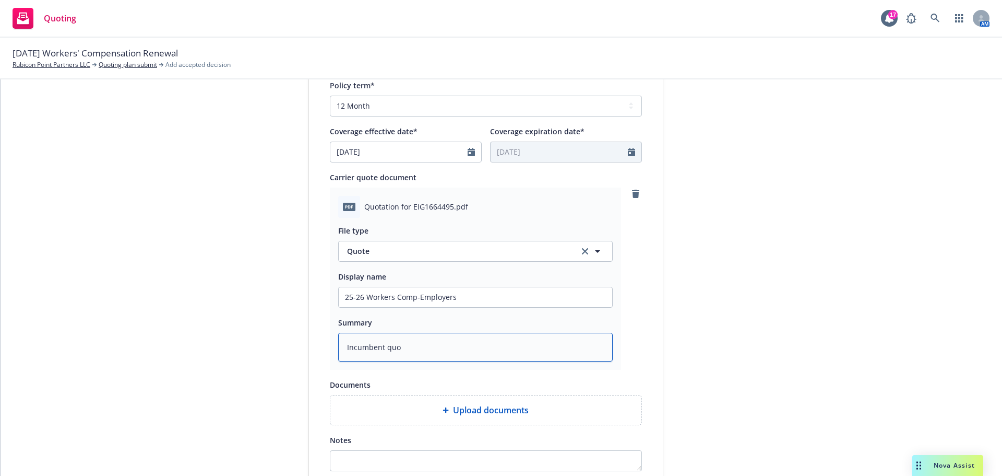
type textarea "Incumbent quot"
type textarea "x"
type textarea "Incumbent quote"
type textarea "x"
type textarea "Incumbent quote"
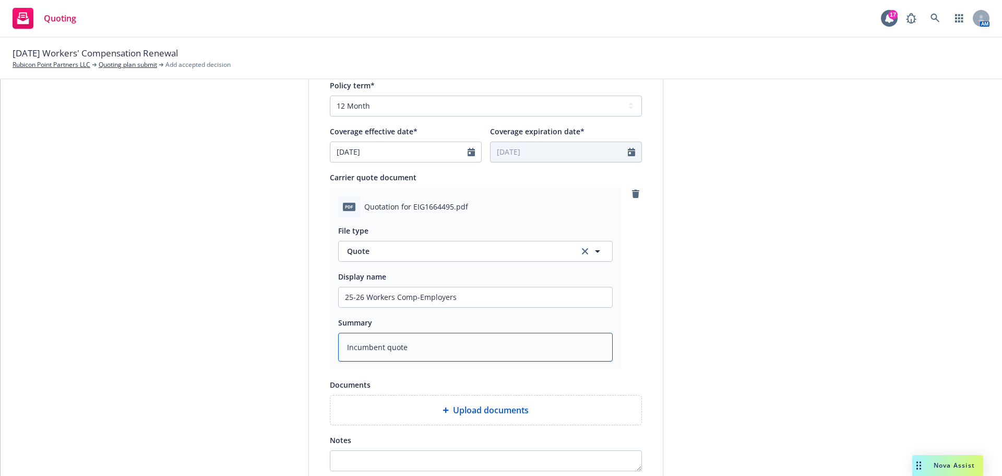
type textarea "x"
type textarea "Incumbent quote f"
type textarea "x"
type textarea "Incumbent quote fo"
type textarea "x"
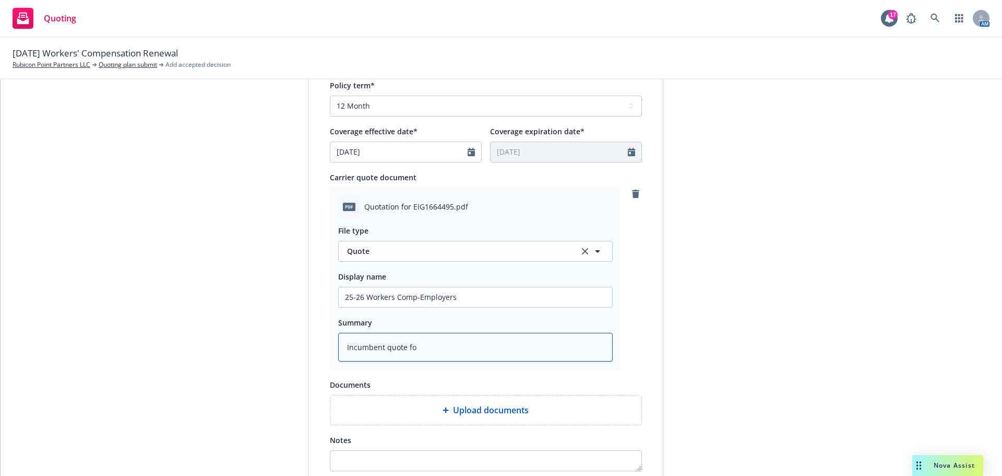
type textarea "Incumbent quote for"
type textarea "x"
type textarea "Incumbent quote for"
type textarea "x"
type textarea "Incumbent quote for 2"
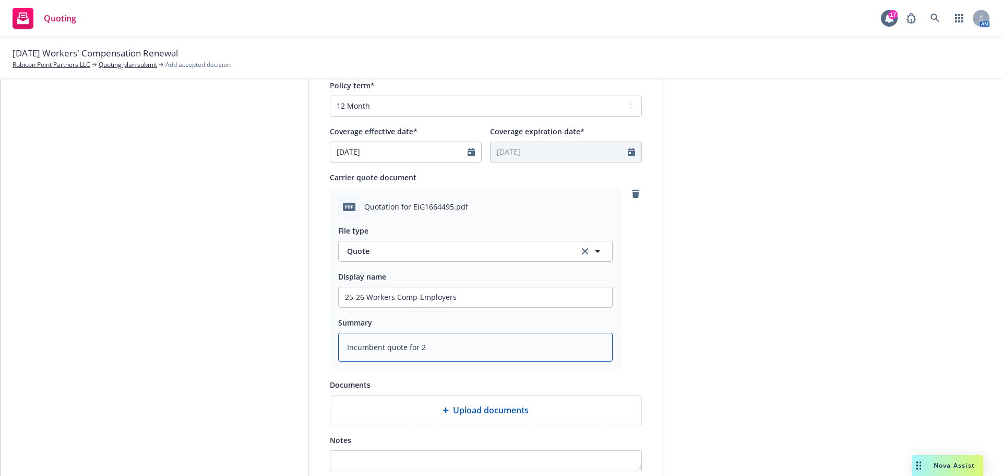
type textarea "x"
type textarea "Incumbent quote for 25"
type textarea "x"
type textarea "Incumbent quote for 25-"
type textarea "x"
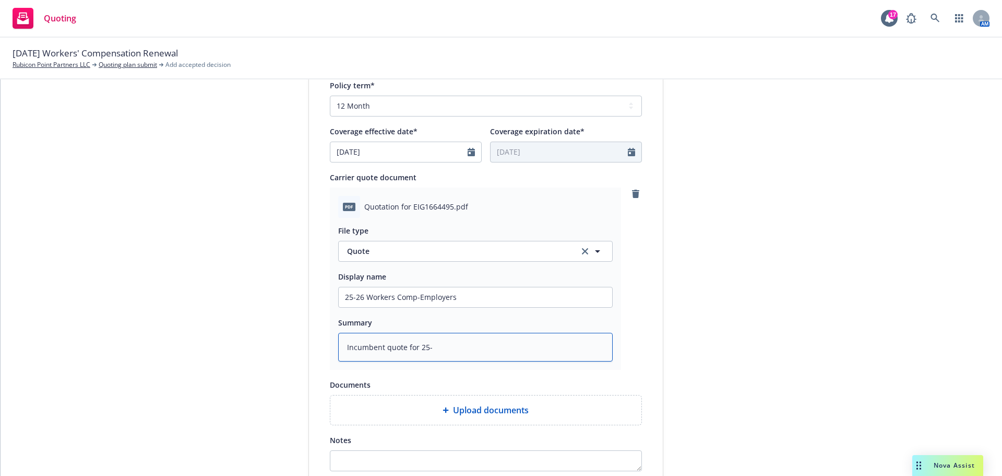
type textarea "Incumbent quote for 25-2"
type textarea "x"
type textarea "Incumbent quote for 25-26"
type textarea "x"
type textarea "Incumbent quote for 25-26"
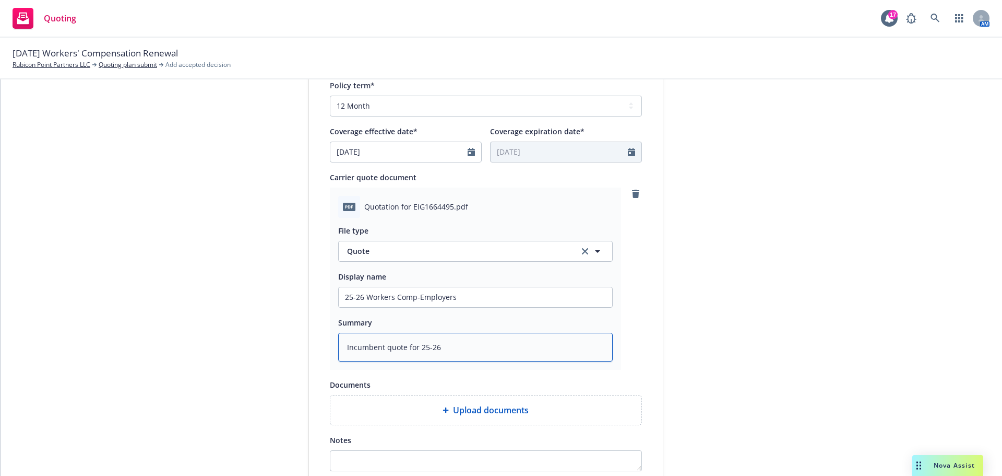
type textarea "x"
type textarea "Incumbent quote for 25-26 po"
type textarea "x"
type textarea "Incumbent quote for 25-26 pol"
type textarea "x"
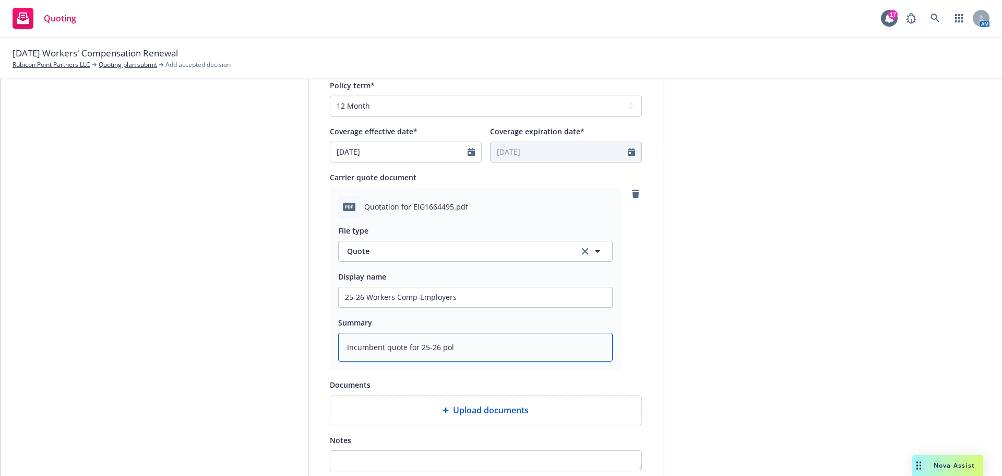
type textarea "Incumbent quote for 25-26 poli"
type textarea "x"
type textarea "Incumbent quote for 25-26 polic"
type textarea "x"
type textarea "Incumbent quote for 25-26 policy"
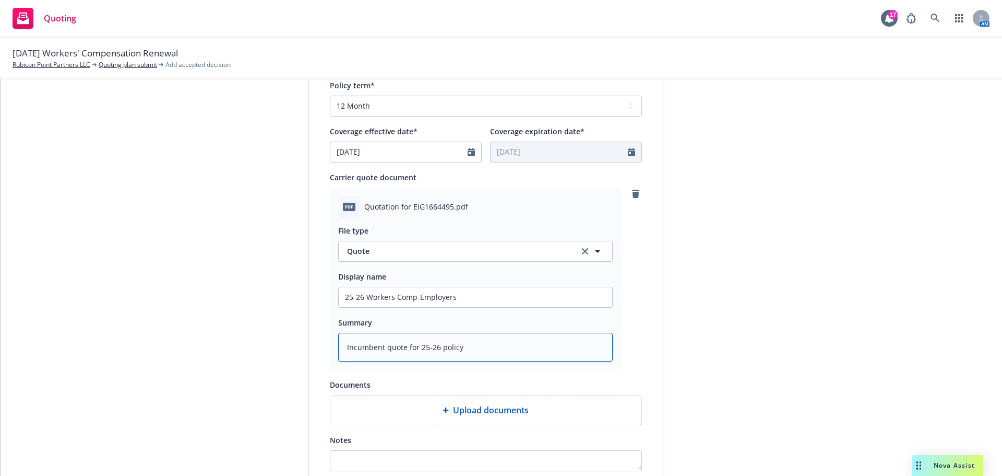
type textarea "x"
type textarea "Incumbent quote for 25-26 policy"
type textarea "x"
type textarea "Incumbent quote for 25-26 policy p"
type textarea "x"
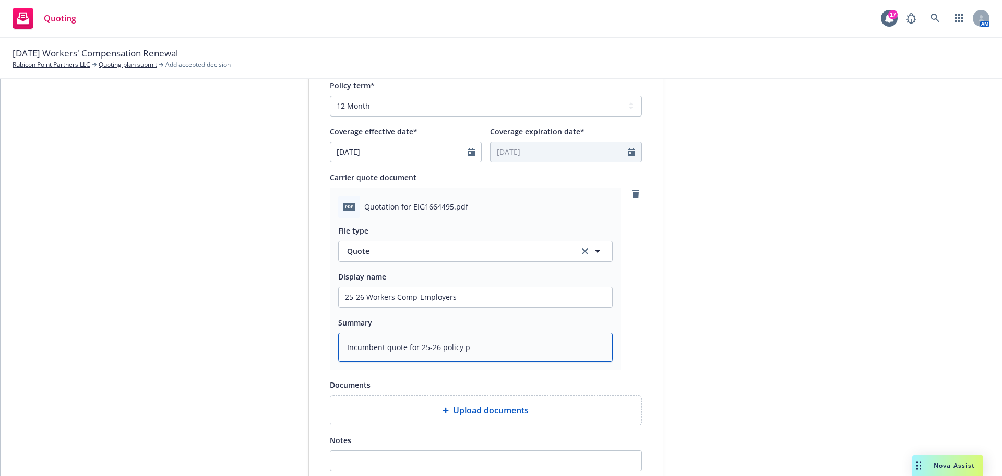
type textarea "Incumbent quote for 25-26 policy pe"
type textarea "x"
type textarea "Incumbent quote for 25-26 policy per"
type textarea "x"
type textarea "Incumbent quote for 25-26 policy peri"
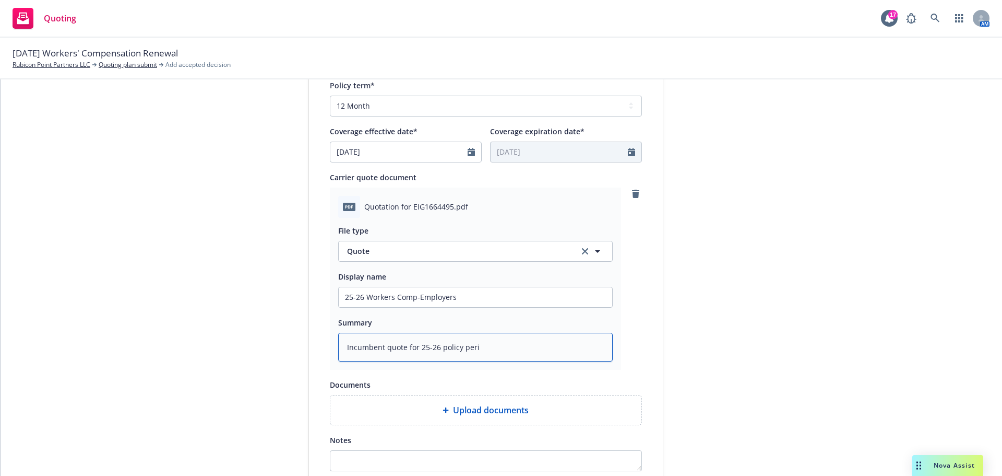
type textarea "x"
type textarea "Incumbent quote for 25-26 policy perio"
type textarea "x"
type textarea "Incumbent quote for 25-26 policy period"
click at [400, 343] on textarea "Incumbent quote for 25-26 policy period" at bounding box center [475, 346] width 275 height 29
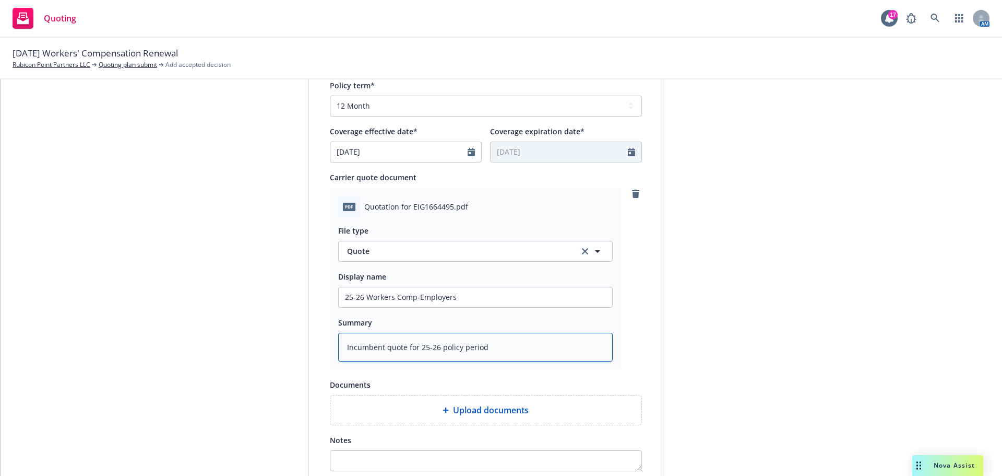
type textarea "x"
type textarea "Incumbent quote/ for 25-26 policy period"
type textarea "x"
type textarea "Incumbent quote/r for 25-26 policy period"
type textarea "x"
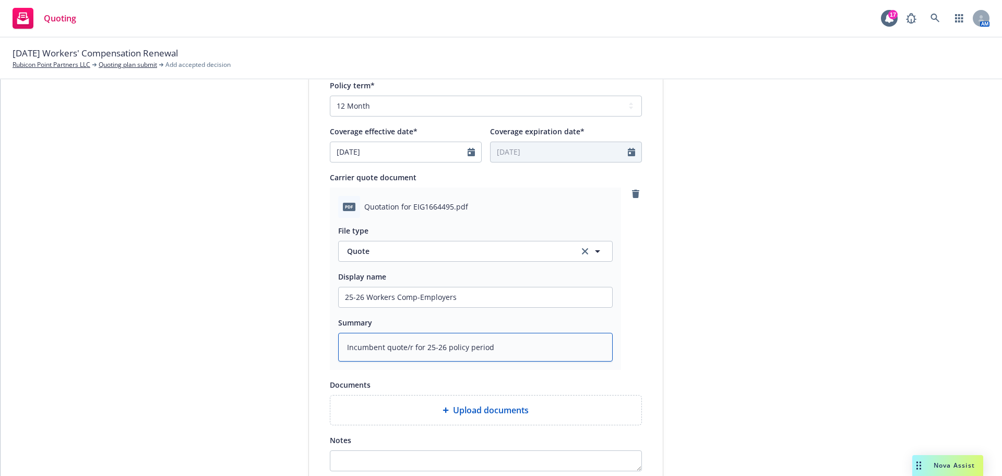
type textarea "Incumbent quote/re for 25-26 policy period"
type textarea "x"
type textarea "Incumbent quote/ren for 25-26 policy period"
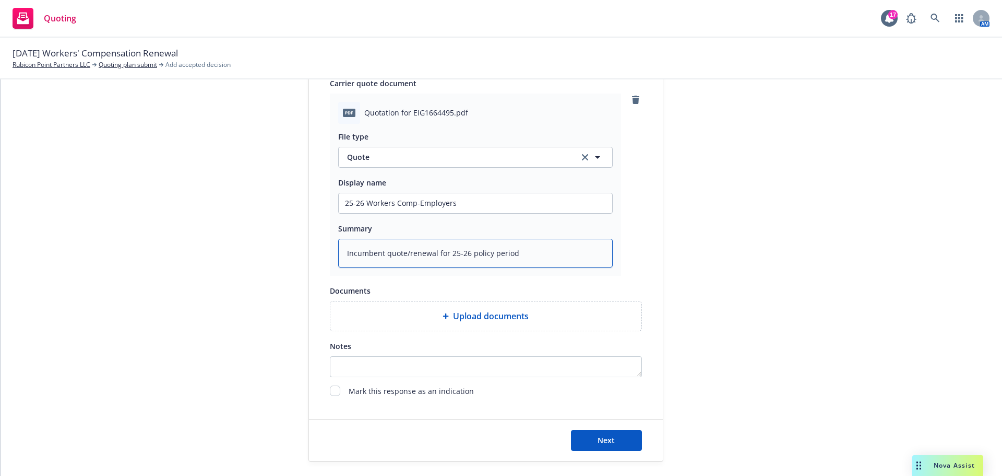
scroll to position [539, 0]
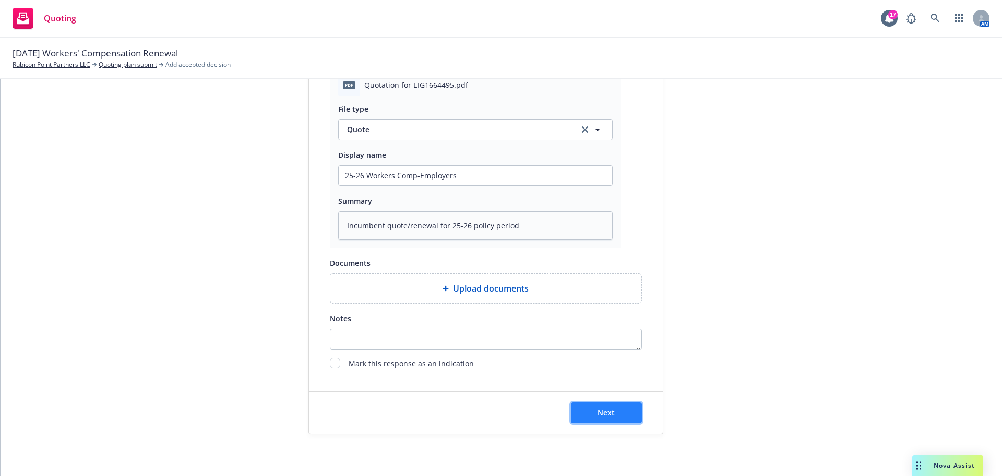
click at [585, 410] on button "Next" at bounding box center [606, 412] width 71 height 21
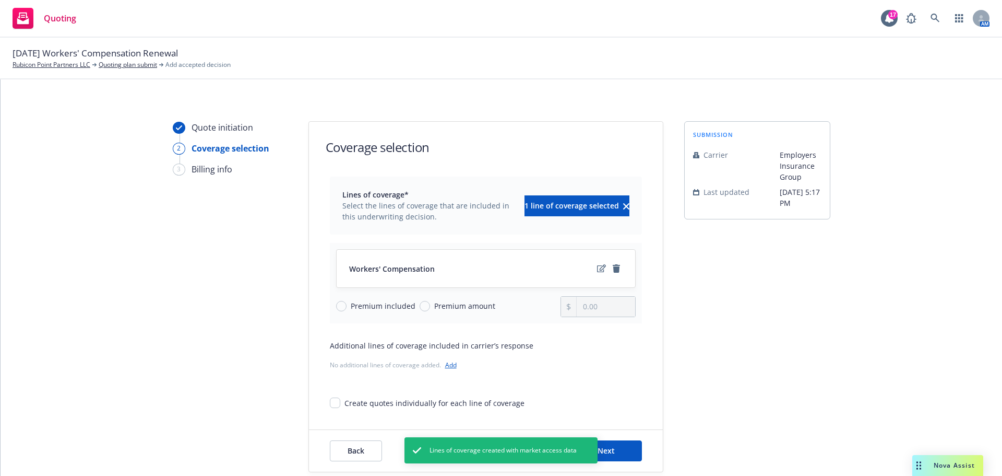
click at [826, 341] on div "submission Carrier Employers Insurance Group Last updated [DATE] 5:17 PM" at bounding box center [757, 296] width 146 height 351
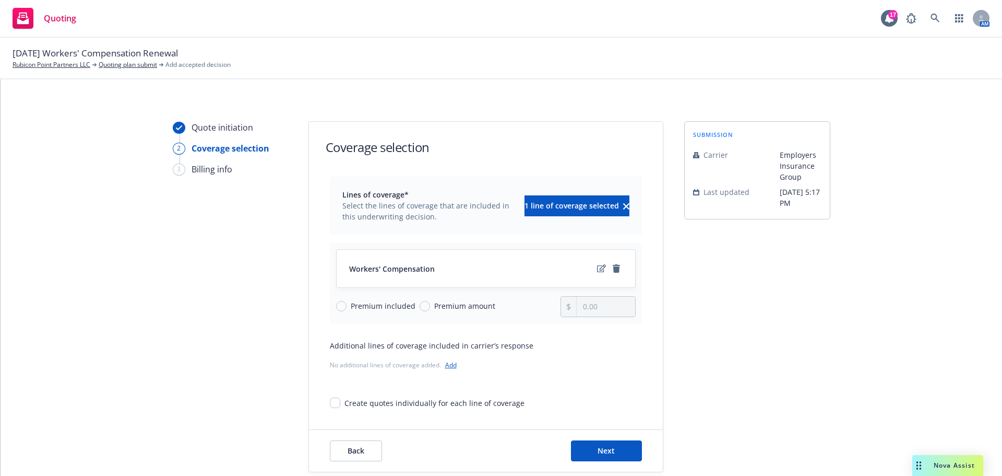
scroll to position [38, 0]
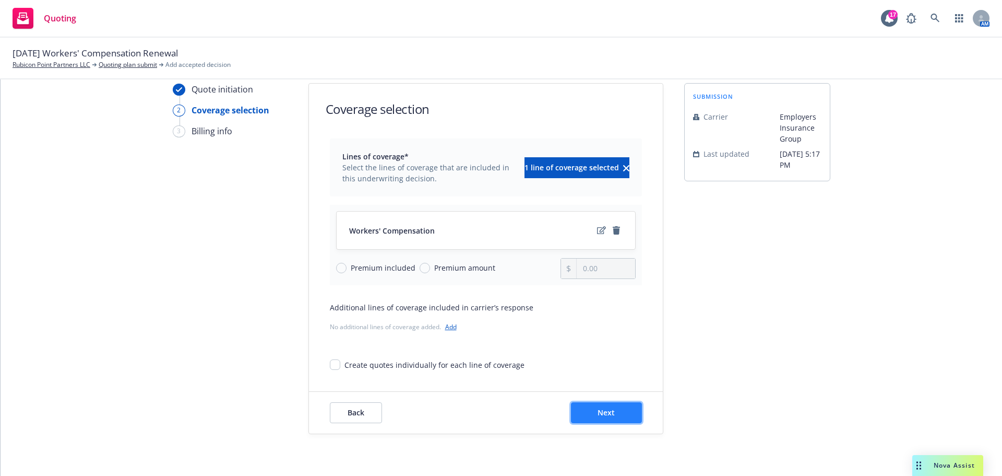
click at [604, 410] on span "Next" at bounding box center [606, 412] width 17 height 10
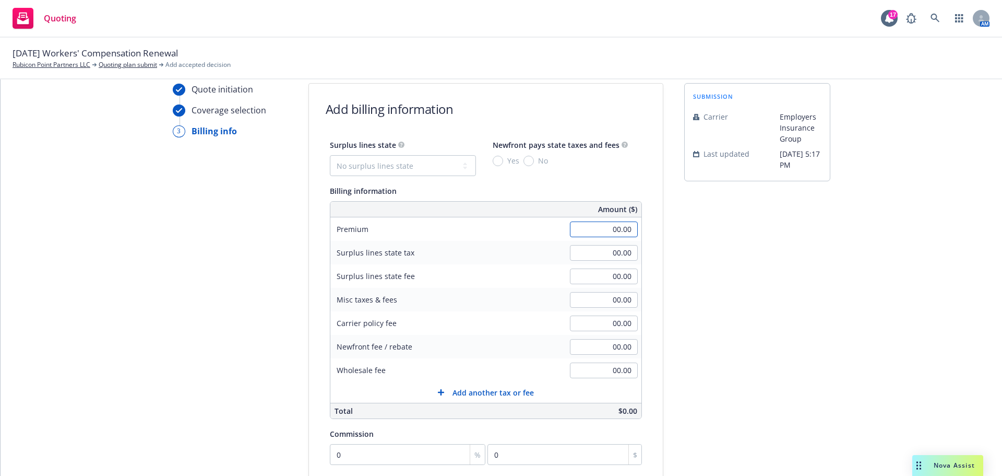
click at [619, 223] on input "00.00" at bounding box center [604, 229] width 68 height 16
click at [711, 261] on div "submission Carrier Employers Insurance Group Last updated [DATE] 5:17 PM" at bounding box center [757, 350] width 146 height 534
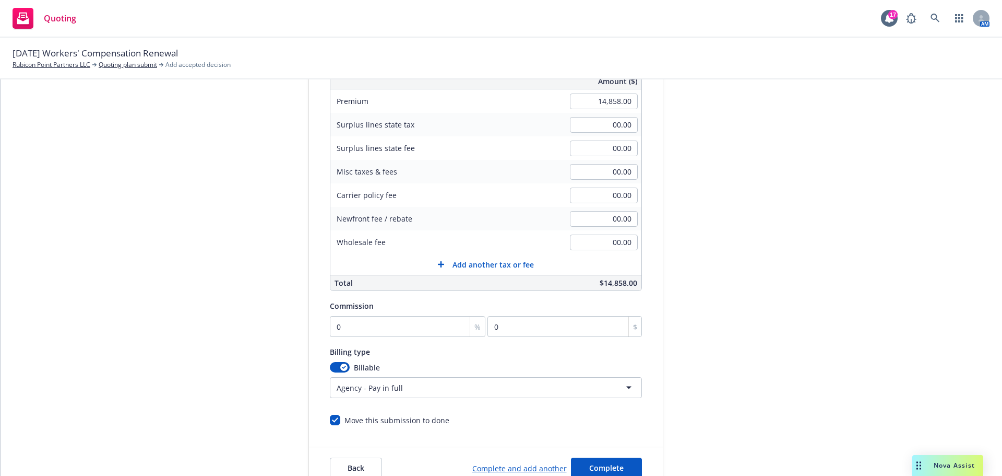
scroll to position [195, 0]
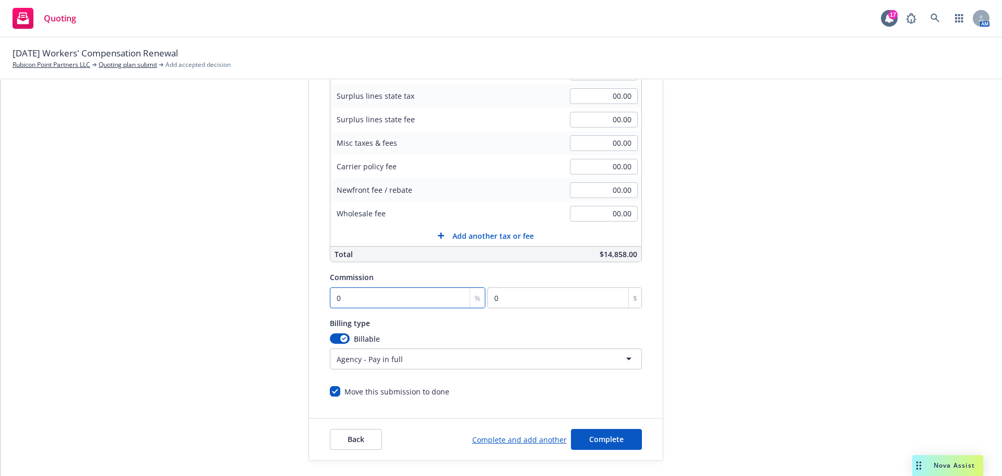
click at [337, 296] on input "0" at bounding box center [408, 297] width 156 height 21
click at [495, 320] on div "Billing type" at bounding box center [486, 322] width 312 height 13
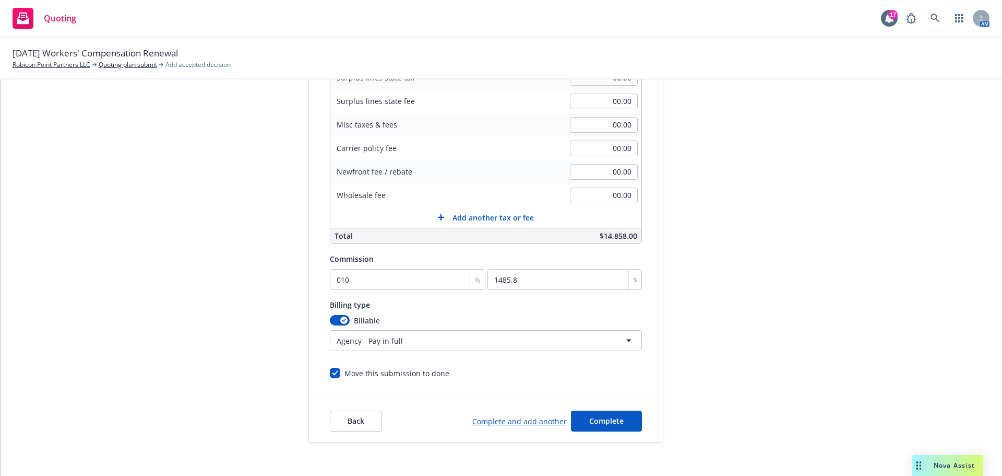
scroll to position [221, 0]
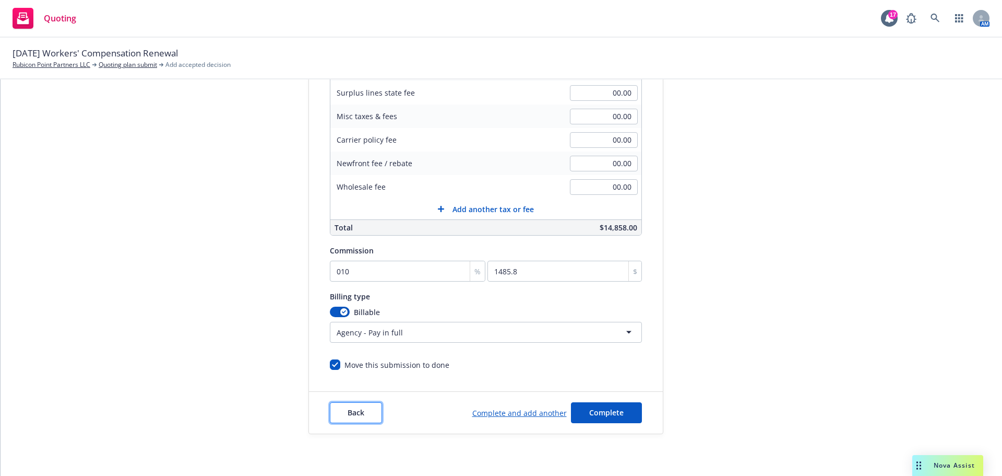
click at [348, 409] on span "Back" at bounding box center [356, 412] width 17 height 10
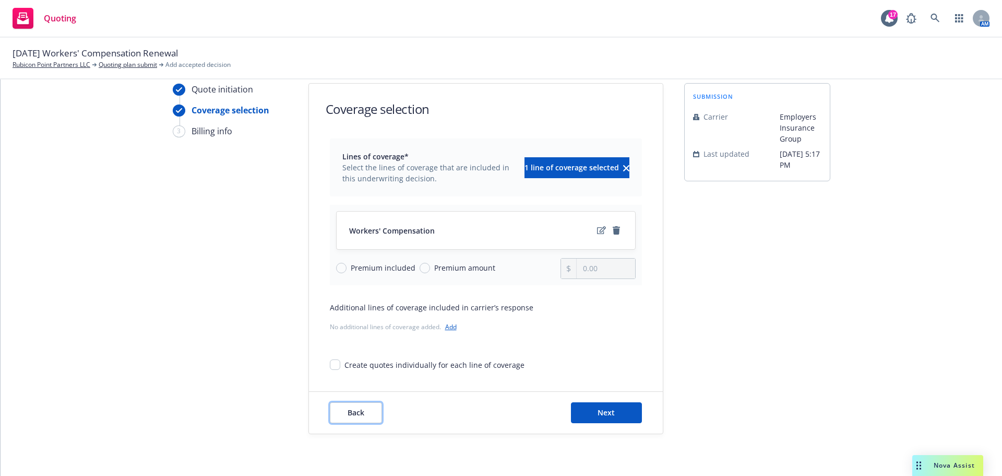
click at [348, 409] on span "Back" at bounding box center [356, 412] width 17 height 10
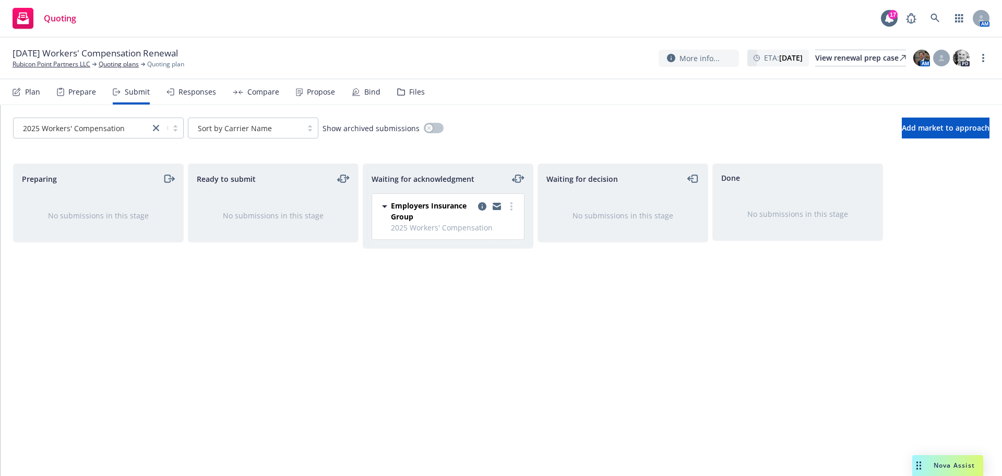
click at [182, 95] on div "Responses" at bounding box center [198, 92] width 38 height 8
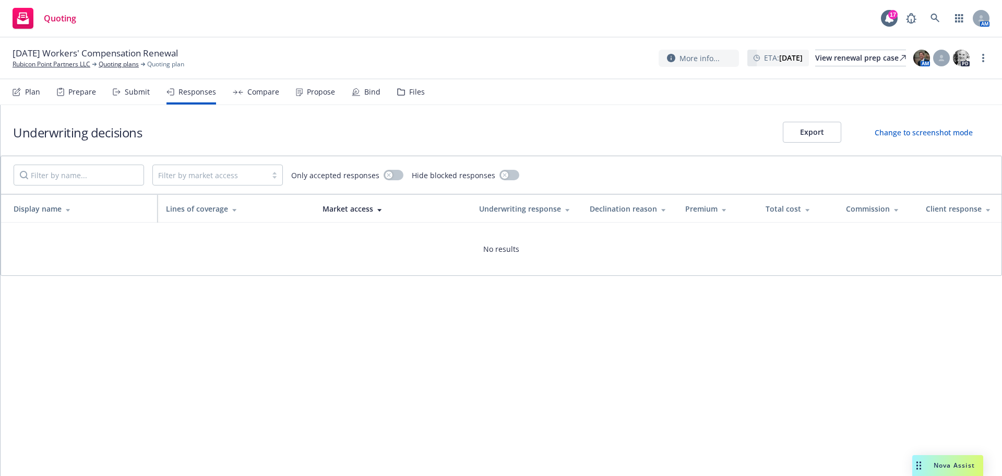
click at [132, 91] on div "Submit" at bounding box center [137, 92] width 25 height 8
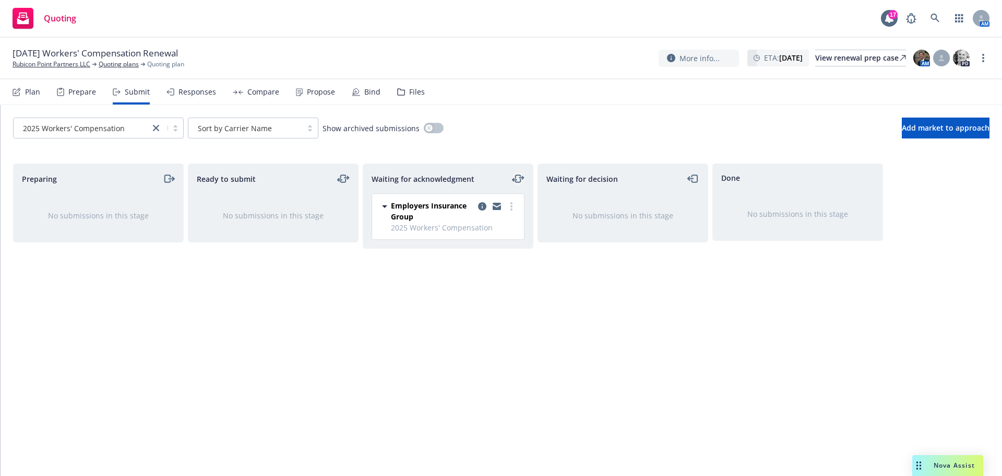
click at [518, 180] on icon "moveLeftRight" at bounding box center [518, 178] width 13 height 13
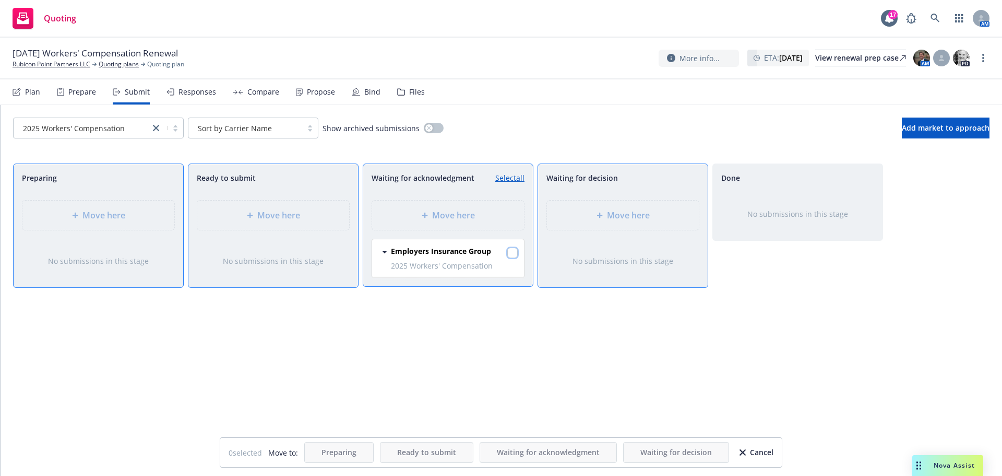
click at [516, 252] on input "checkbox" at bounding box center [512, 252] width 10 height 10
click at [439, 451] on span "Ready to submit" at bounding box center [426, 452] width 59 height 10
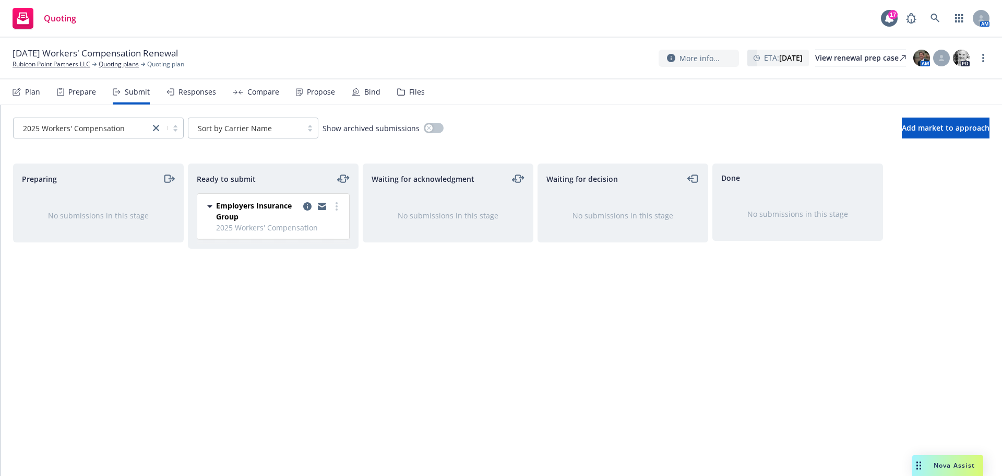
click at [348, 279] on div "Ready to submit Employers Insurance Group 2025 Workers' Compensation [DATE] 5:2…" at bounding box center [273, 308] width 171 height 290
click at [337, 205] on circle "more" at bounding box center [337, 206] width 2 height 2
click at [319, 247] on span "Log acknowledgement" at bounding box center [289, 248] width 103 height 10
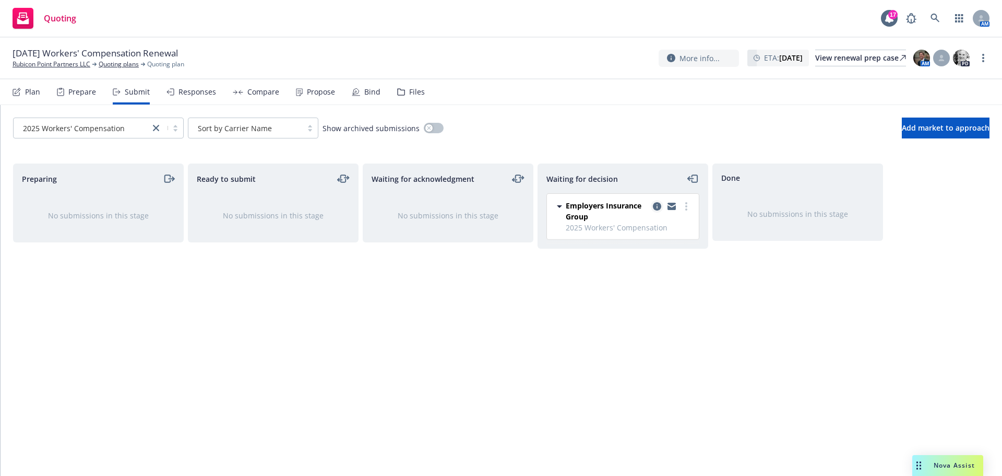
click at [657, 204] on icon "copy logging email" at bounding box center [657, 206] width 8 height 8
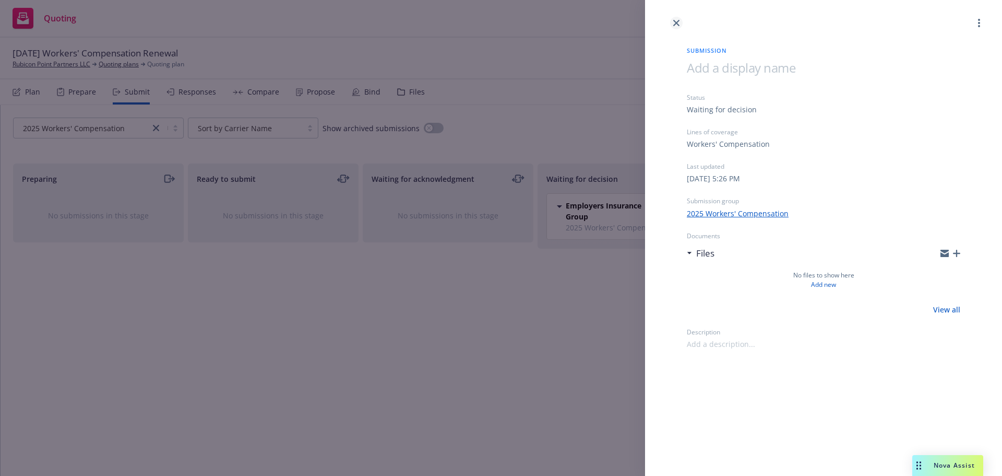
click at [675, 20] on icon "close" at bounding box center [676, 23] width 6 height 6
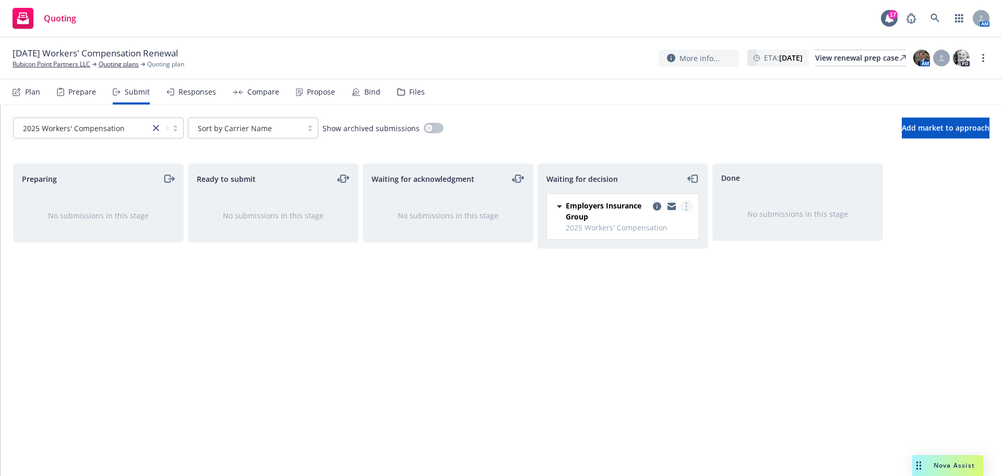
click at [686, 211] on link "more" at bounding box center [686, 206] width 13 height 13
click at [462, 299] on div "Waiting for acknowledgment No submissions in this stage" at bounding box center [448, 308] width 171 height 290
click at [688, 206] on link "more" at bounding box center [686, 206] width 13 height 13
click at [462, 306] on div "Waiting for acknowledgment No submissions in this stage" at bounding box center [448, 308] width 171 height 290
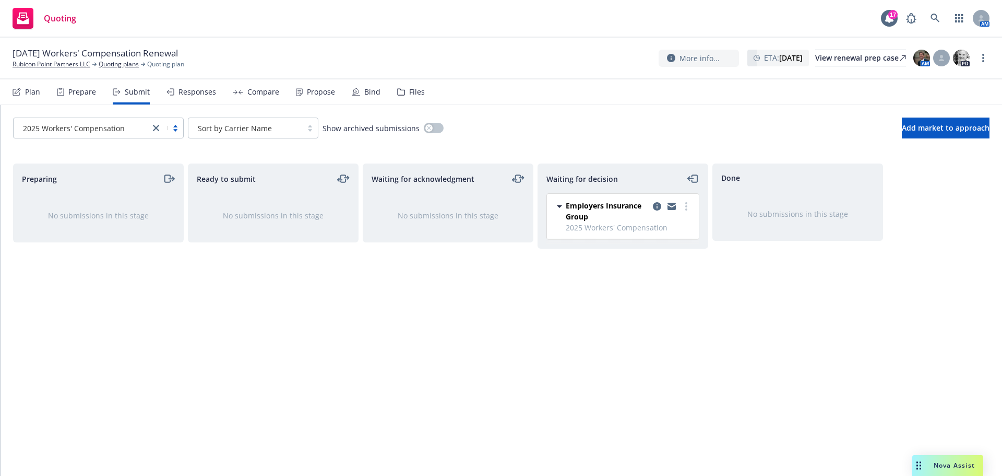
click at [180, 88] on div "Responses" at bounding box center [198, 92] width 38 height 8
